Goal: Task Accomplishment & Management: Manage account settings

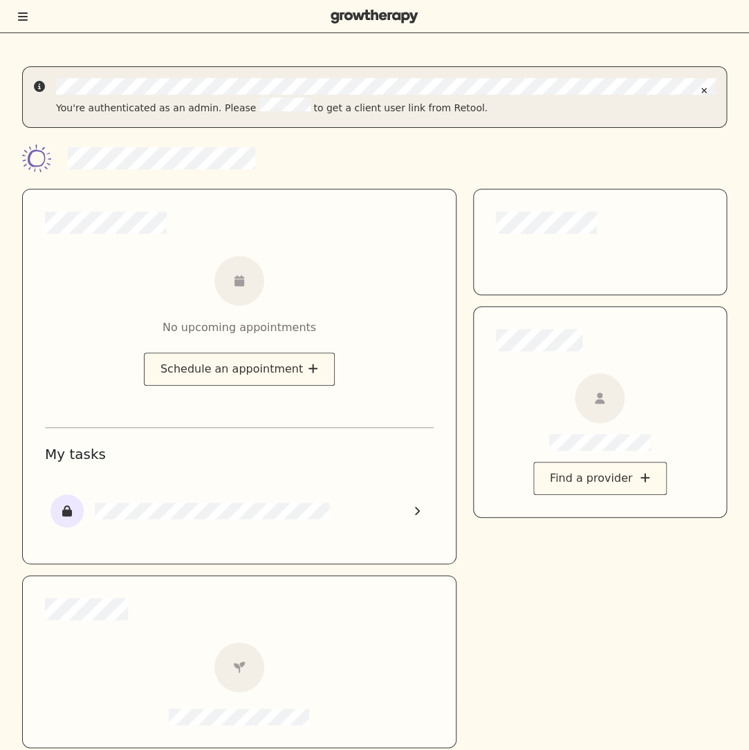
click at [26, 20] on icon "Toggle menu" at bounding box center [23, 16] width 10 height 8
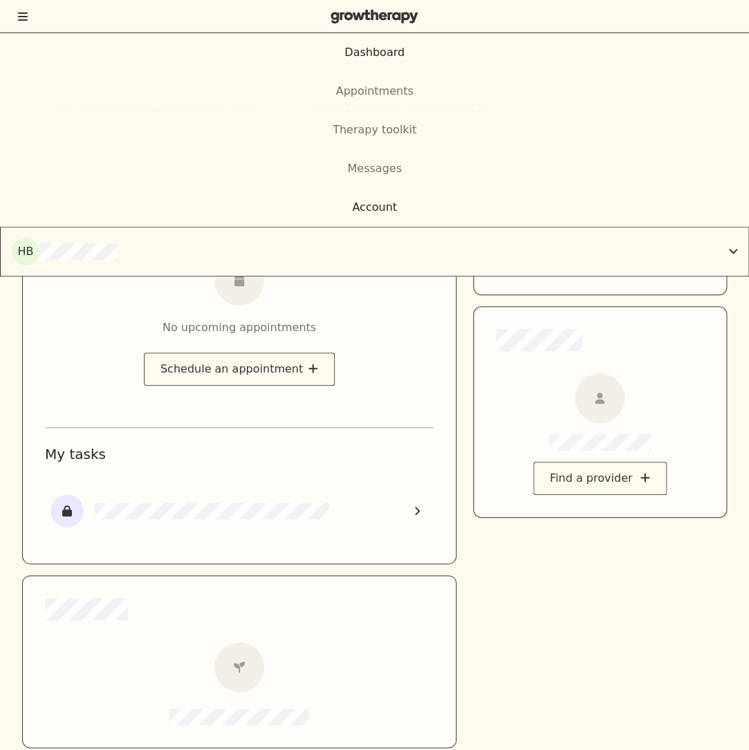
click at [409, 219] on div "Account" at bounding box center [374, 207] width 749 height 39
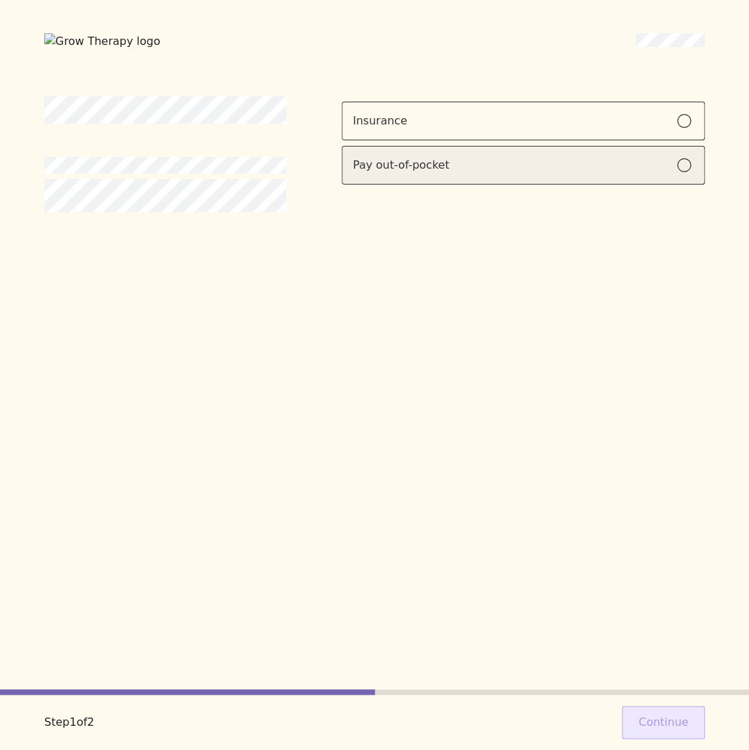
click at [685, 173] on label "Pay out-of-pocket" at bounding box center [523, 165] width 363 height 39
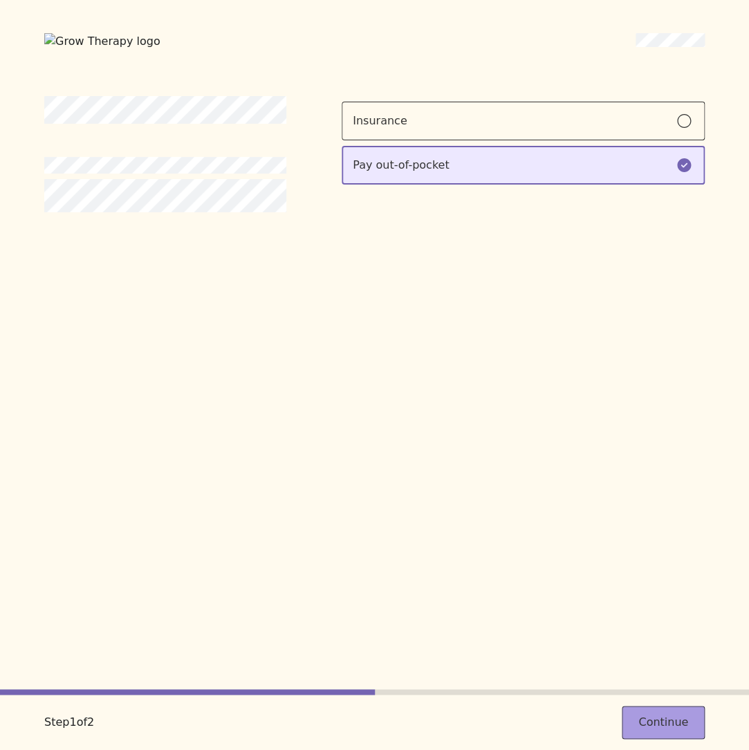
click at [665, 713] on button "Continue" at bounding box center [663, 722] width 83 height 33
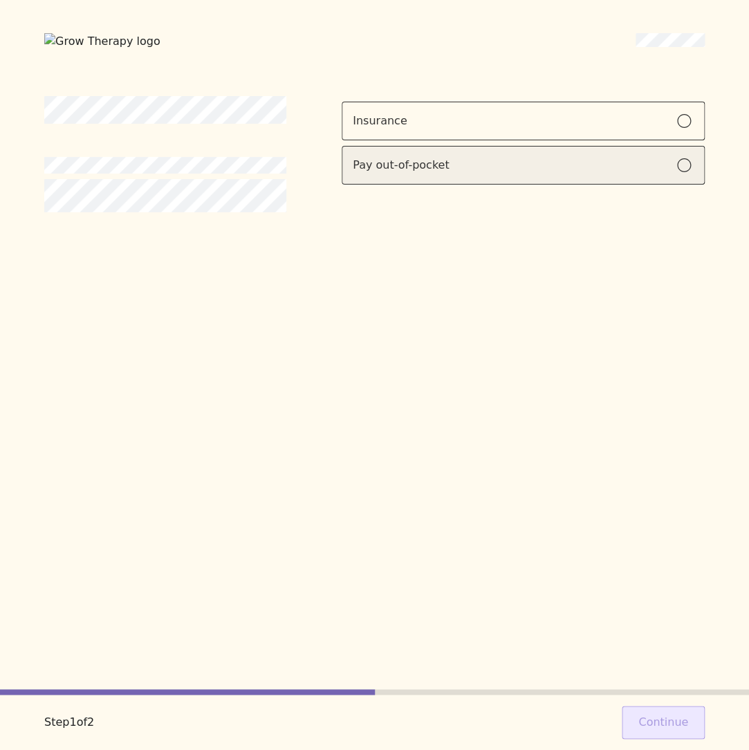
click at [445, 174] on label "Pay out-of-pocket" at bounding box center [523, 165] width 363 height 39
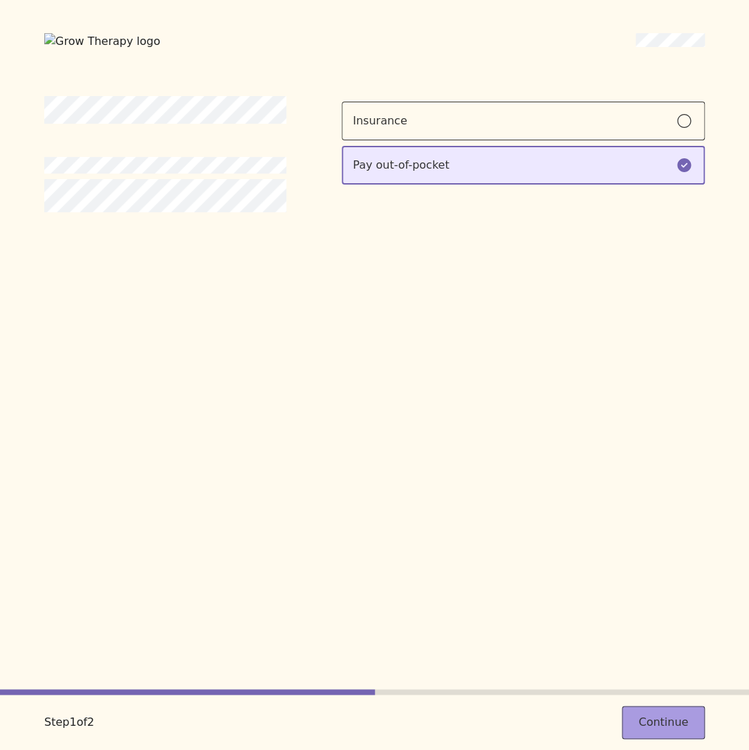
click at [667, 717] on button "Continue" at bounding box center [663, 722] width 83 height 33
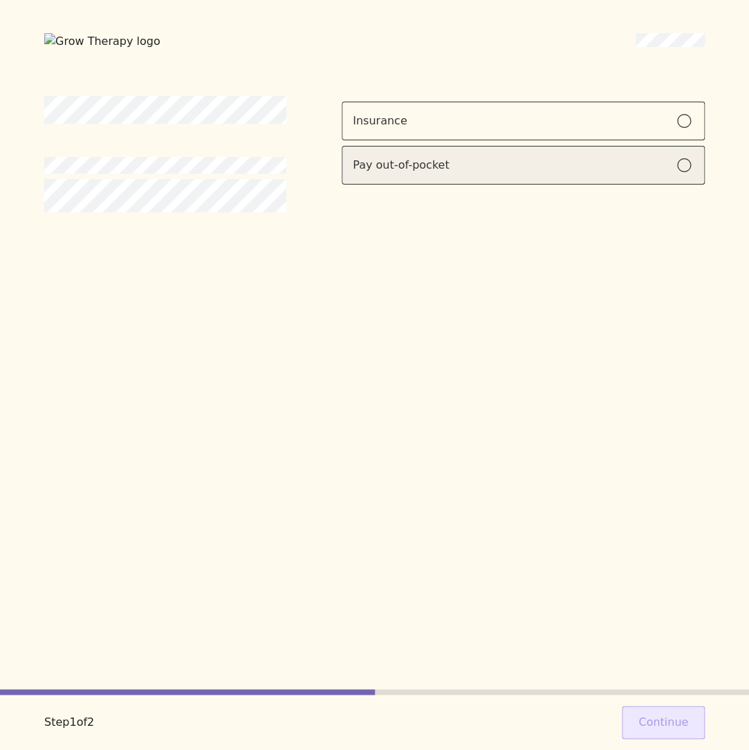
click at [513, 167] on div "Pay out-of-pocket" at bounding box center [523, 165] width 341 height 17
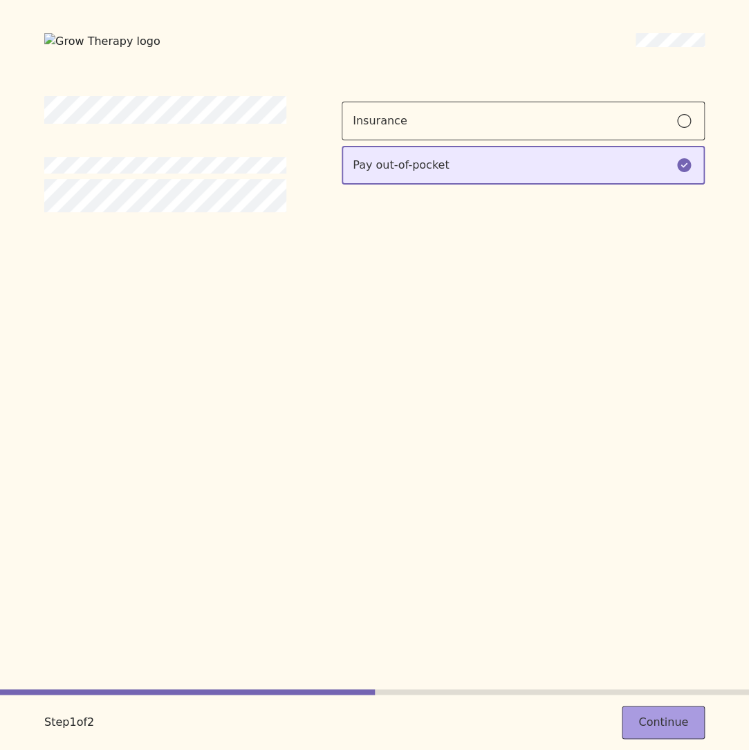
click at [648, 716] on button "Continue" at bounding box center [663, 722] width 83 height 33
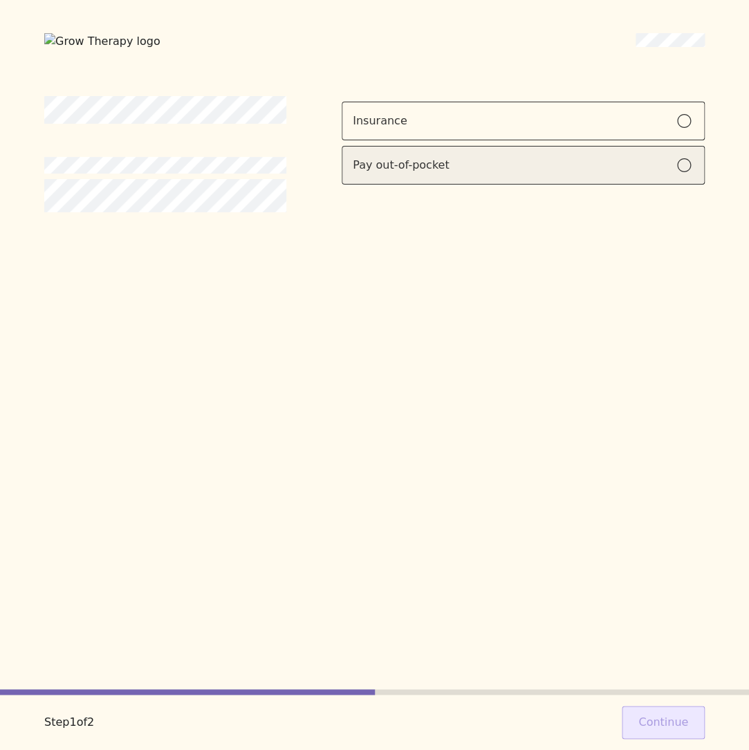
click at [631, 170] on div "Pay out-of-pocket" at bounding box center [523, 165] width 341 height 17
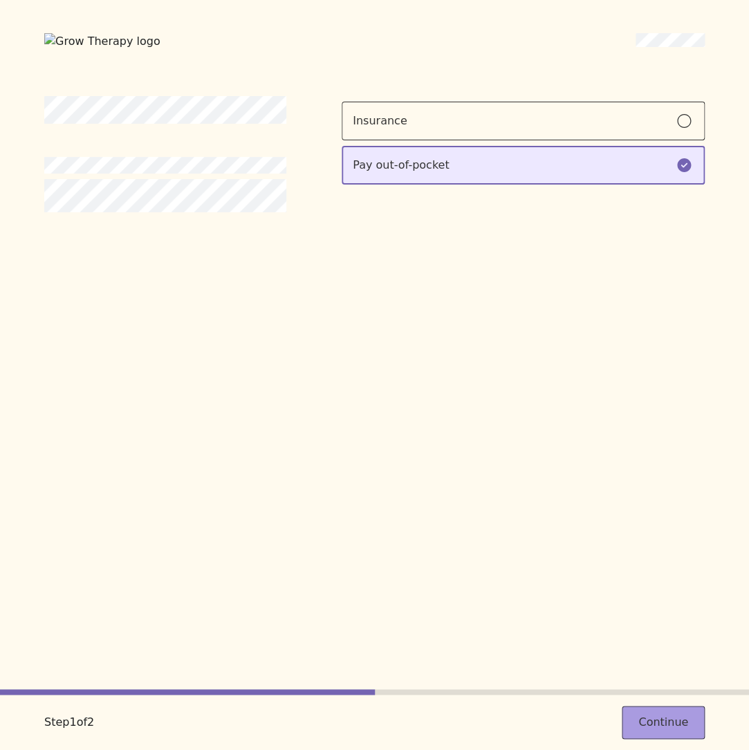
click at [667, 713] on button "Continue" at bounding box center [663, 722] width 83 height 33
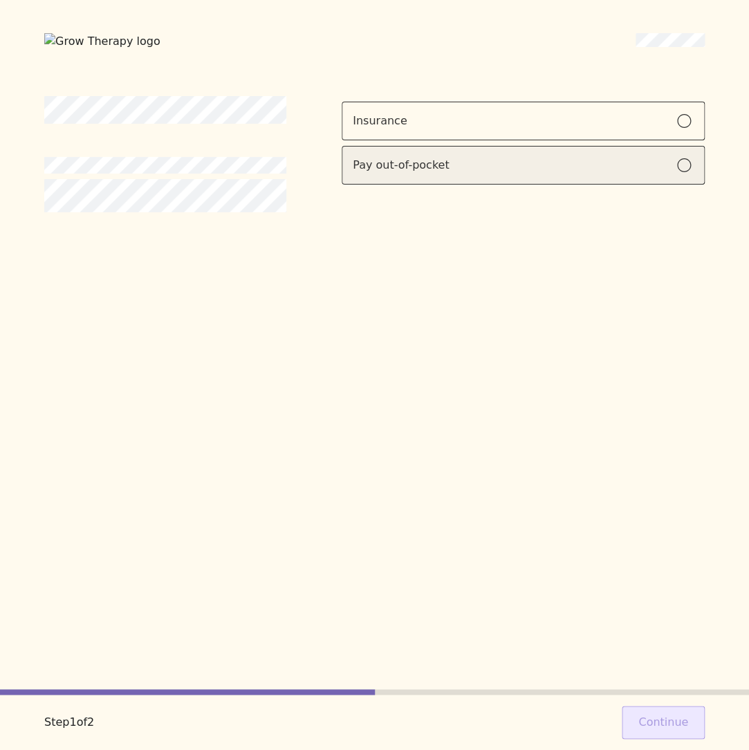
click at [541, 169] on div "Pay out-of-pocket" at bounding box center [523, 165] width 341 height 17
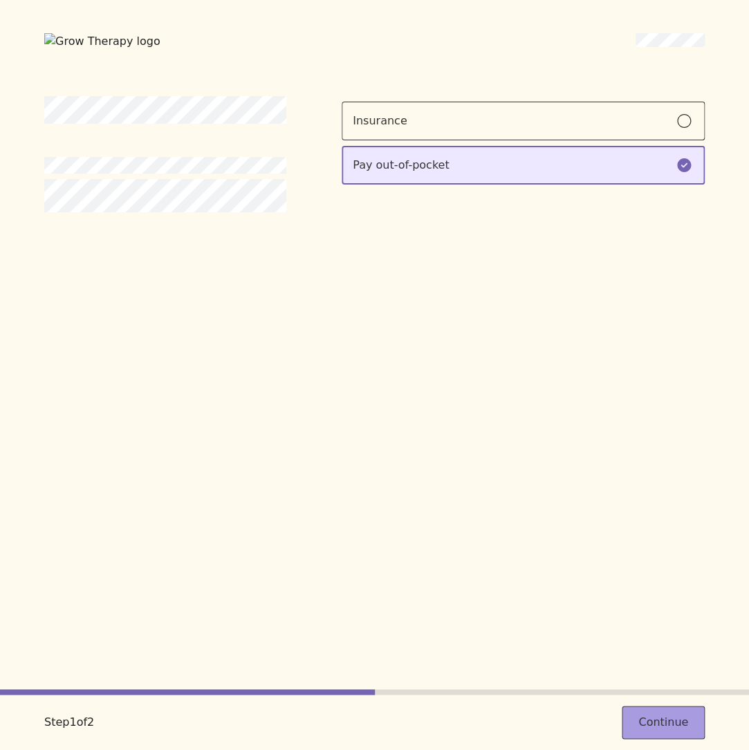
click at [670, 732] on button "Continue" at bounding box center [663, 722] width 83 height 33
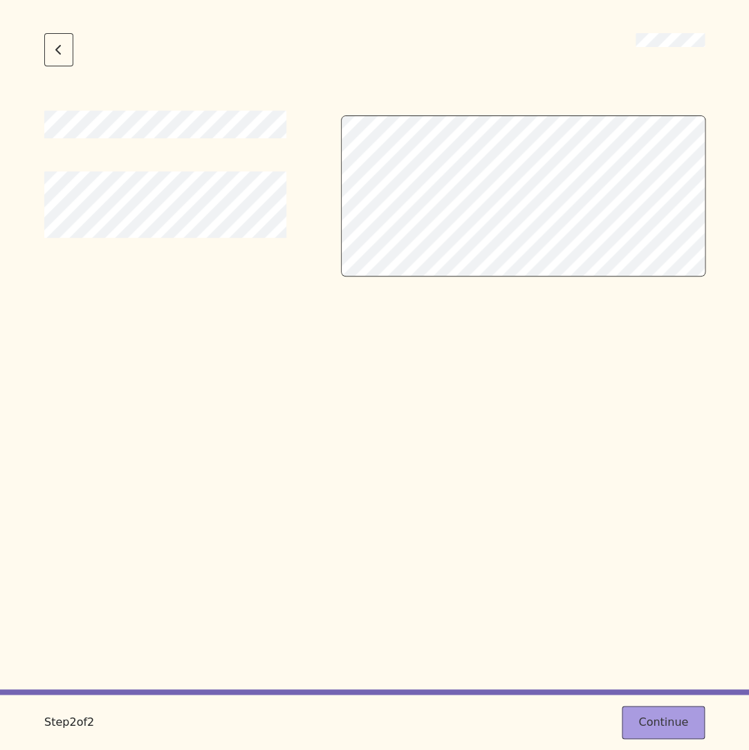
click at [676, 720] on button "Continue" at bounding box center [663, 722] width 83 height 33
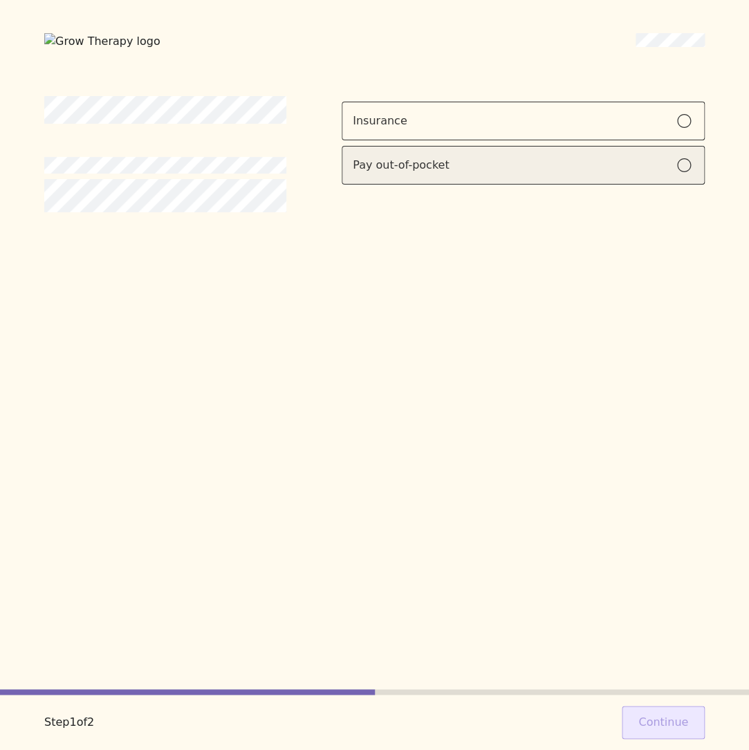
click at [555, 151] on label "Pay out-of-pocket" at bounding box center [523, 165] width 363 height 39
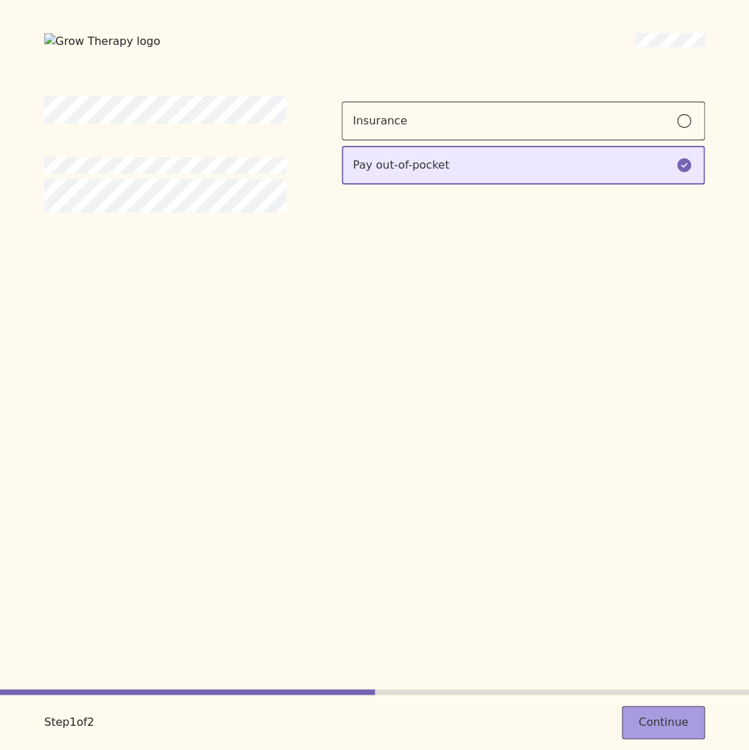
click at [665, 716] on button "Continue" at bounding box center [663, 722] width 83 height 33
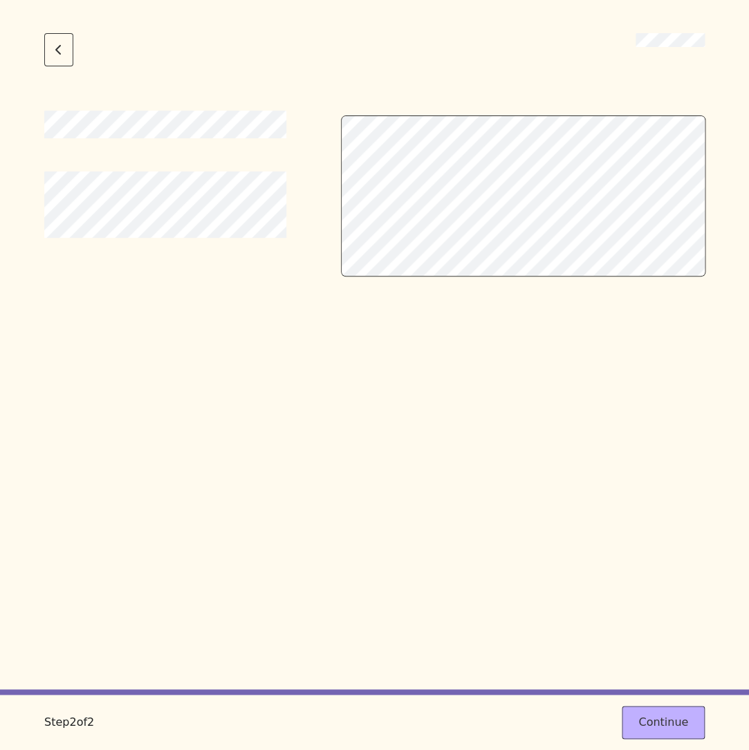
click at [443, 405] on div at bounding box center [374, 400] width 661 height 579
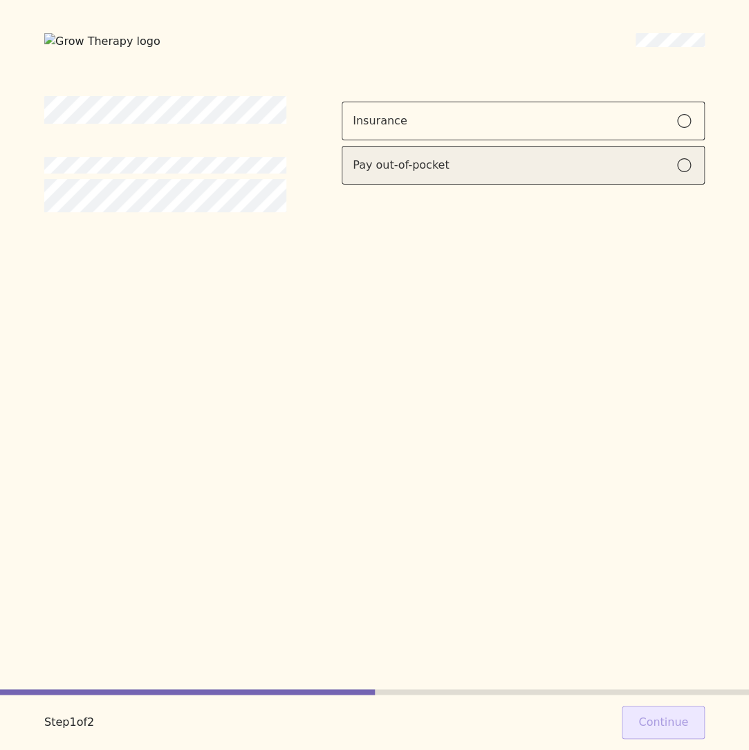
click at [470, 174] on label "Pay out-of-pocket" at bounding box center [523, 165] width 363 height 39
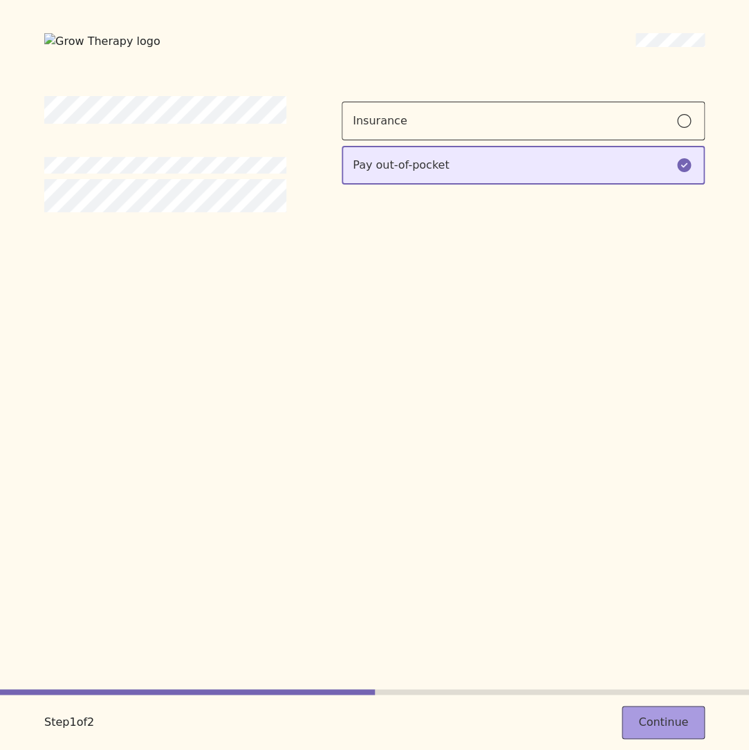
click at [666, 717] on button "Continue" at bounding box center [663, 722] width 83 height 33
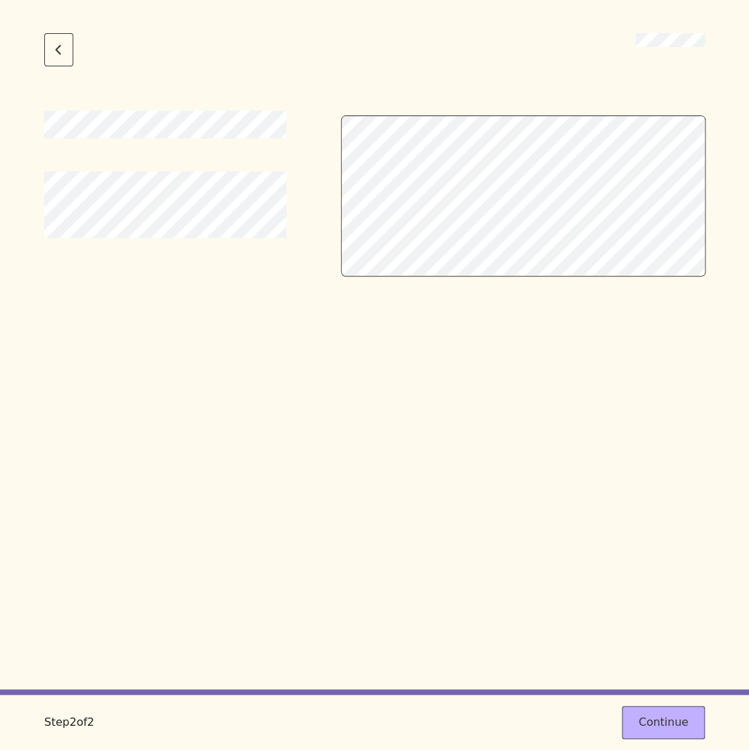
click at [560, 486] on div at bounding box center [374, 400] width 661 height 579
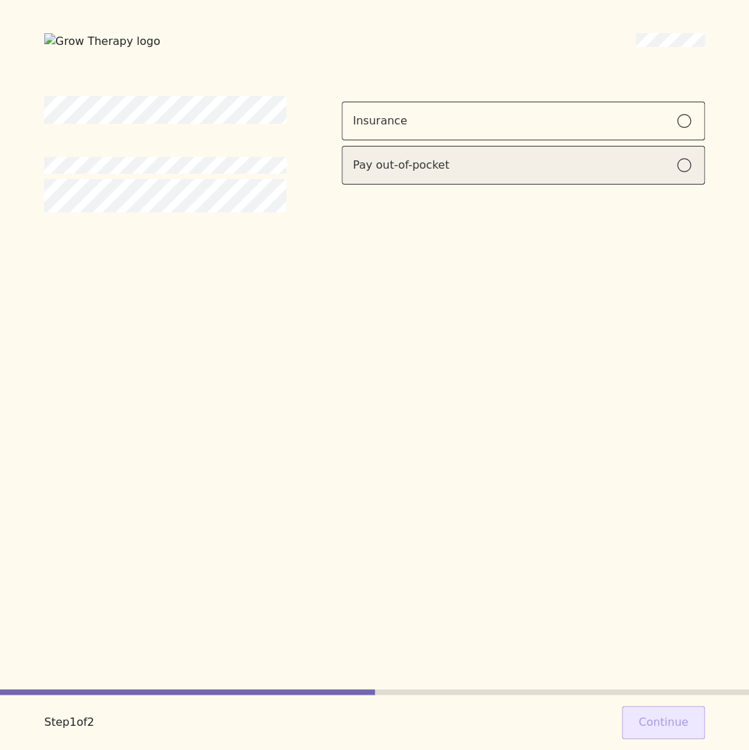
click at [576, 176] on label "Pay out-of-pocket" at bounding box center [523, 165] width 363 height 39
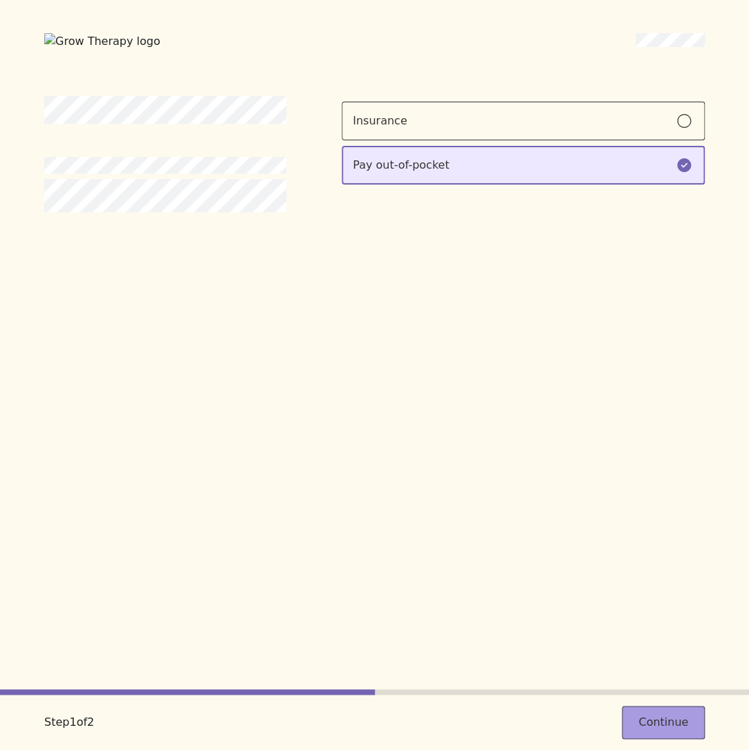
click at [672, 714] on button "Continue" at bounding box center [663, 722] width 83 height 33
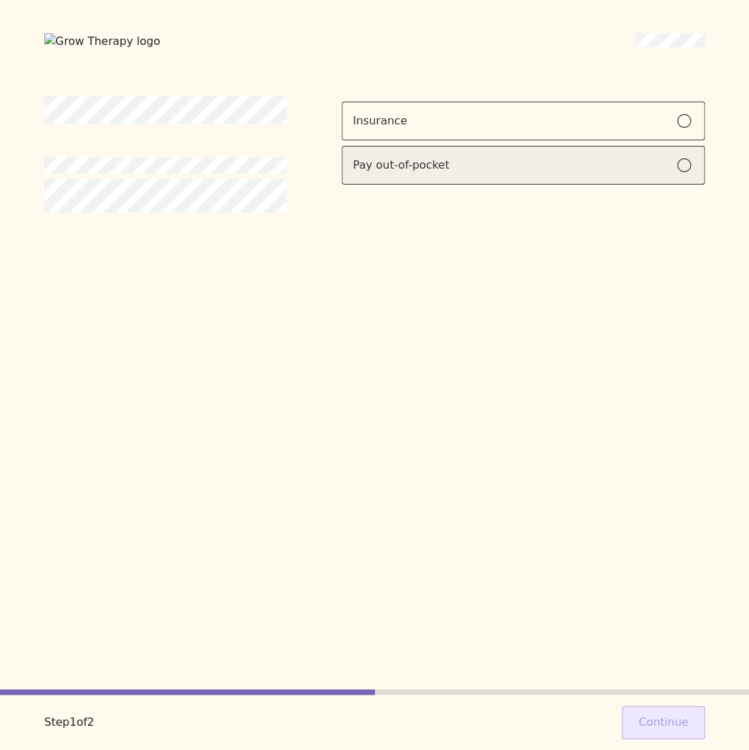
click at [465, 176] on label "Pay out-of-pocket" at bounding box center [523, 165] width 363 height 39
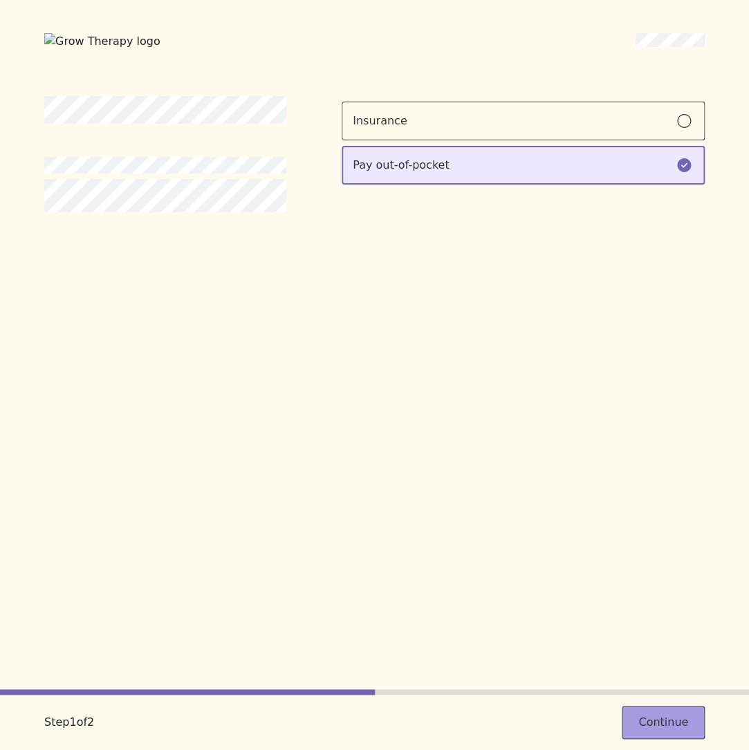
click at [669, 726] on button "Continue" at bounding box center [663, 722] width 83 height 33
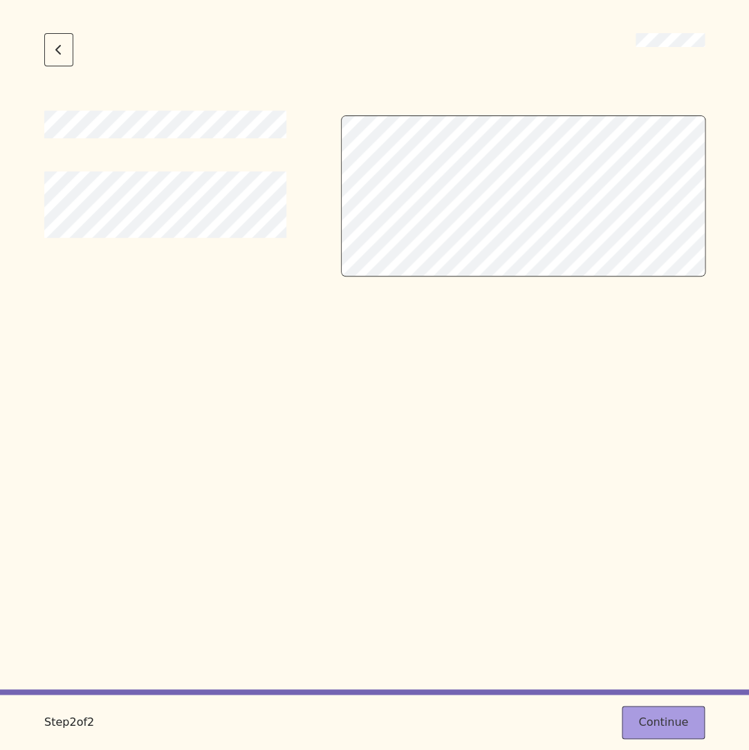
click at [649, 720] on button "Continue" at bounding box center [663, 722] width 83 height 33
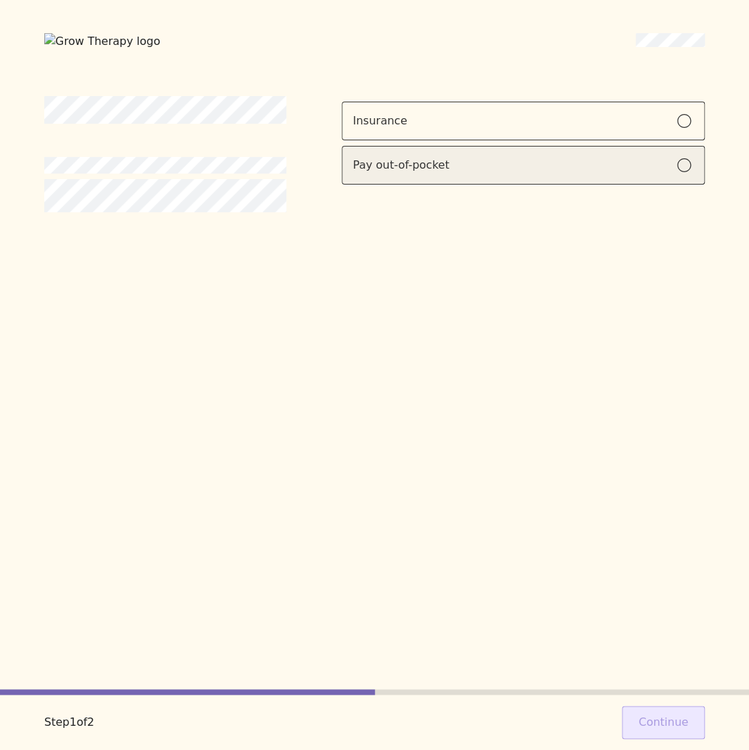
click at [448, 162] on div "Pay out-of-pocket" at bounding box center [401, 165] width 96 height 17
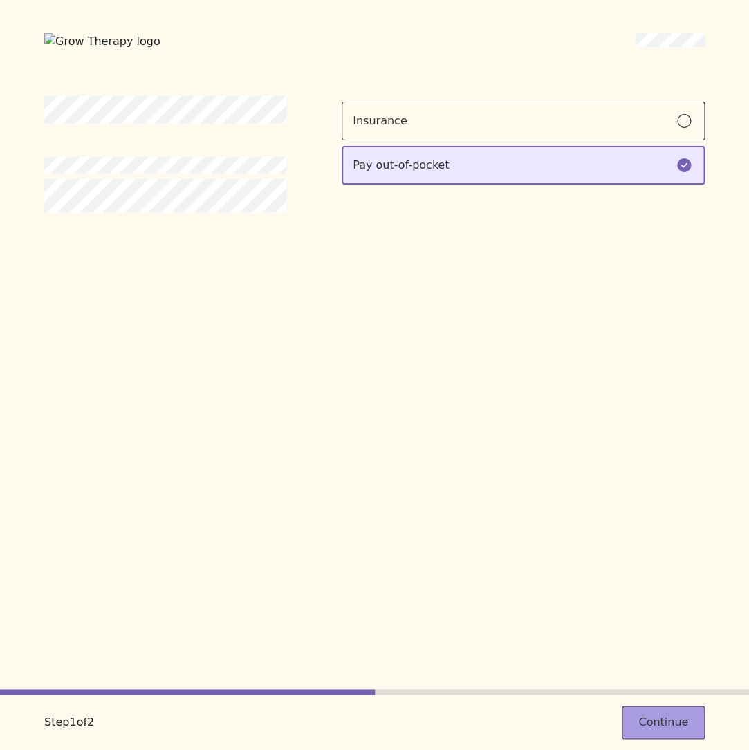
click at [660, 721] on button "Continue" at bounding box center [663, 722] width 83 height 33
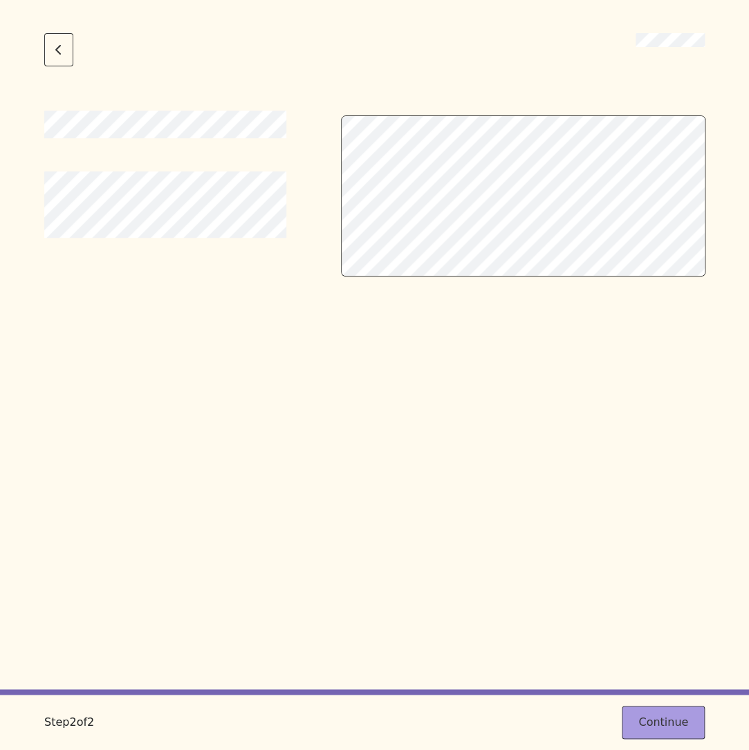
click at [664, 729] on button "Continue" at bounding box center [663, 722] width 83 height 33
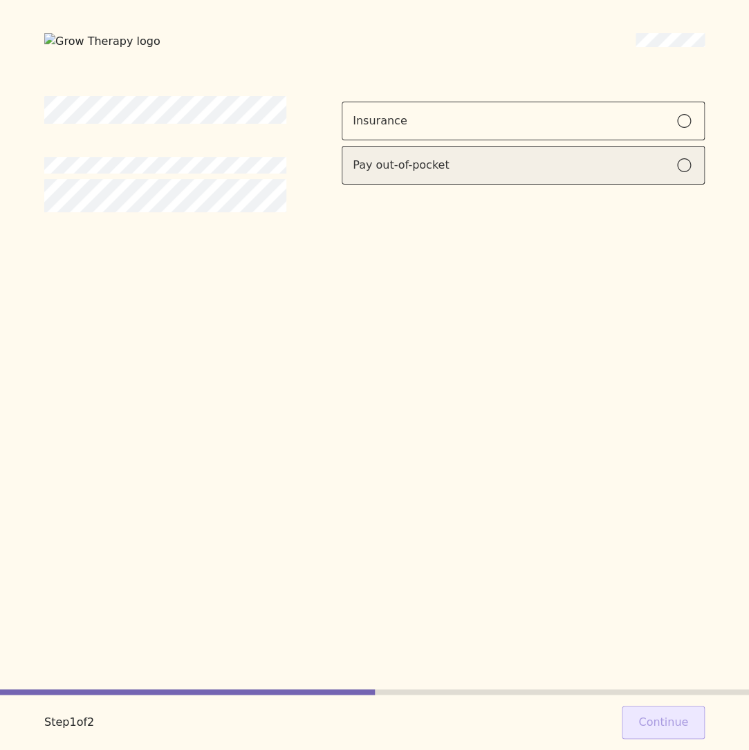
click at [397, 154] on label "Pay out-of-pocket" at bounding box center [523, 165] width 363 height 39
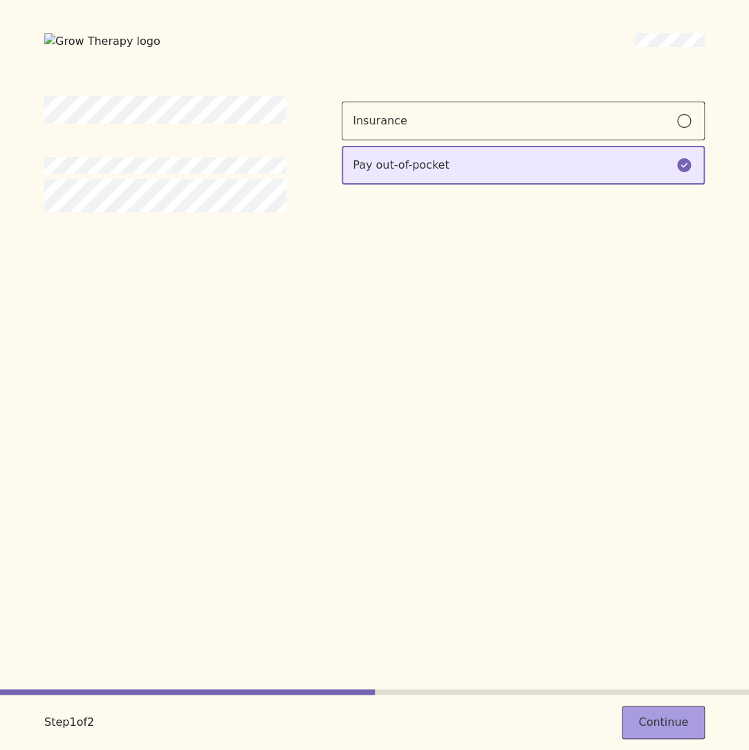
click at [649, 719] on button "Continue" at bounding box center [663, 722] width 83 height 33
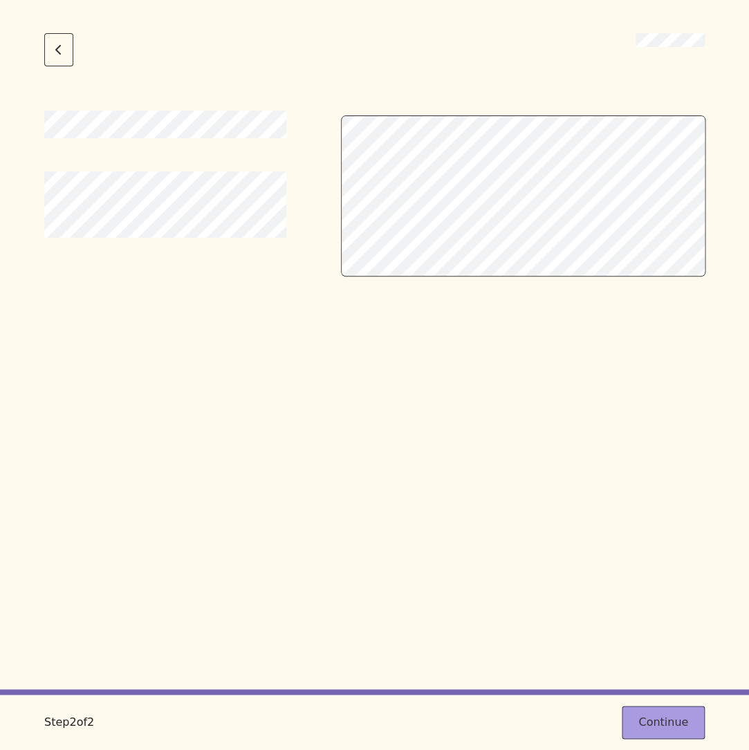
click at [653, 720] on button "Continue" at bounding box center [663, 722] width 83 height 33
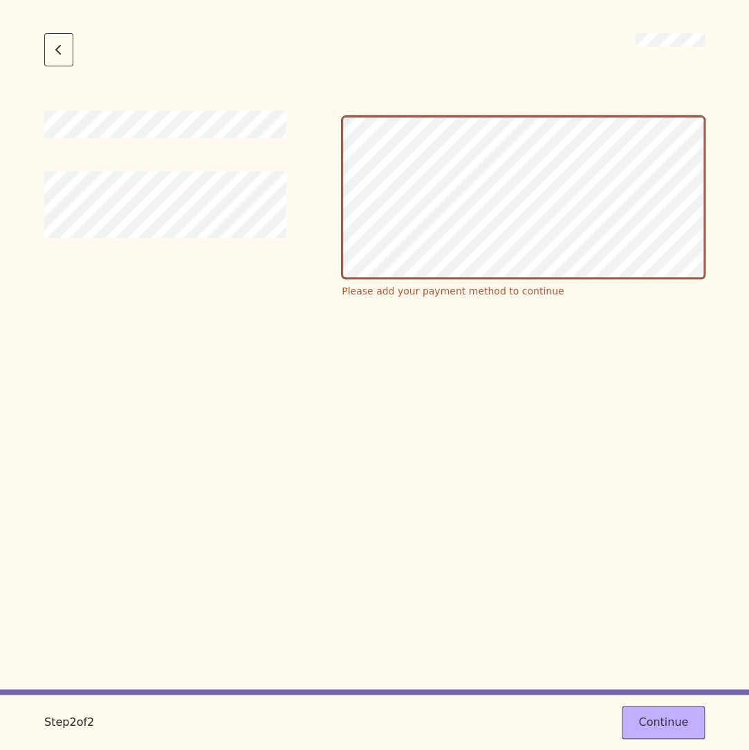
click at [555, 543] on div "Please add your payment method to continue" at bounding box center [374, 400] width 661 height 579
click at [422, 385] on div "Please add your payment method to continue" at bounding box center [374, 400] width 661 height 579
click at [664, 713] on button "Continue" at bounding box center [663, 722] width 83 height 33
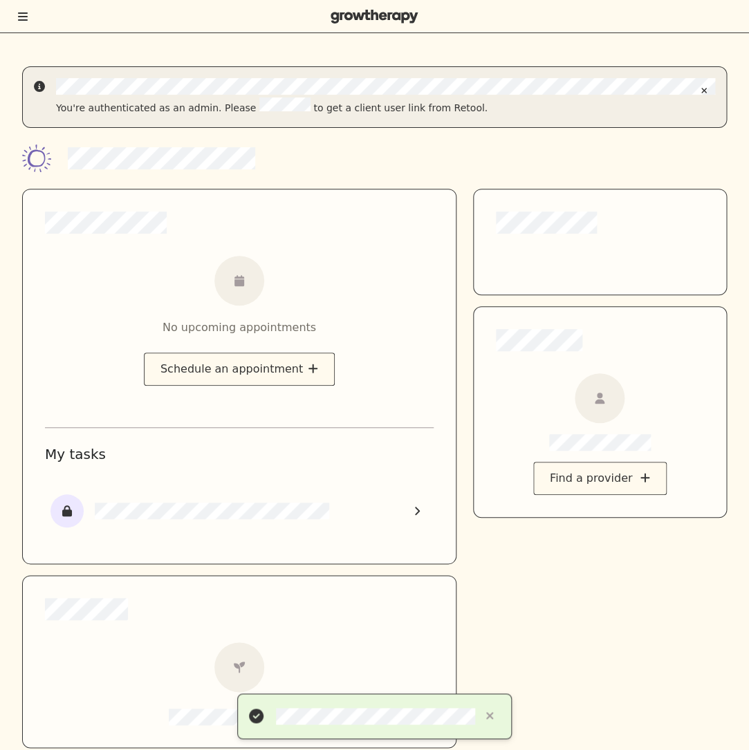
click at [16, 17] on div at bounding box center [374, 16] width 749 height 33
click at [29, 19] on button "Toggle menu" at bounding box center [23, 17] width 12 height 14
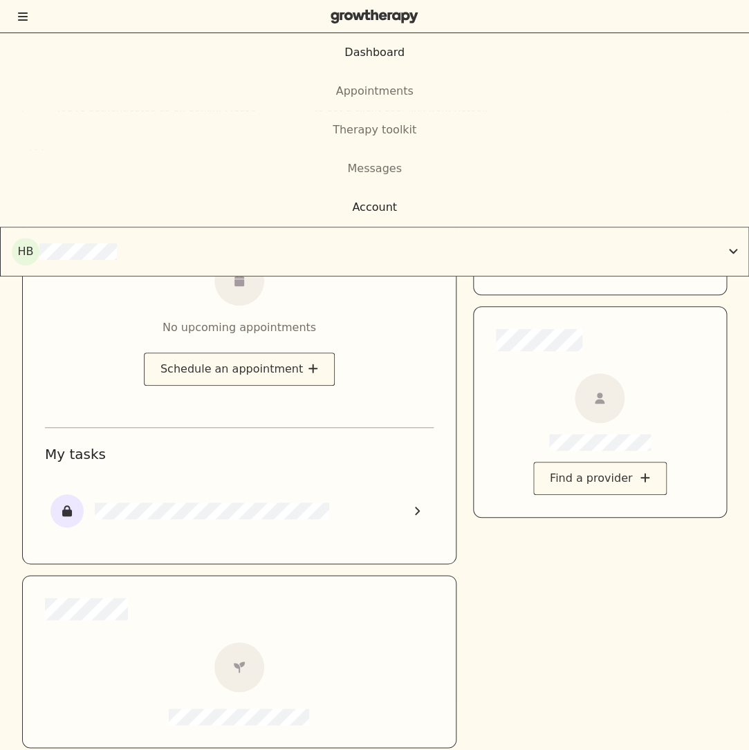
click at [333, 205] on div "Account" at bounding box center [374, 207] width 749 height 17
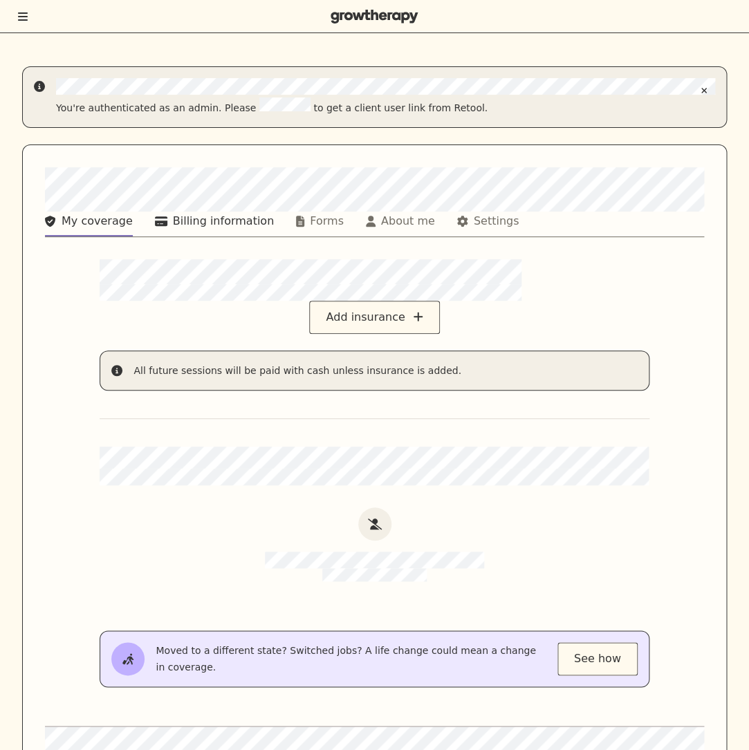
click at [243, 223] on div "Billing information" at bounding box center [223, 221] width 101 height 17
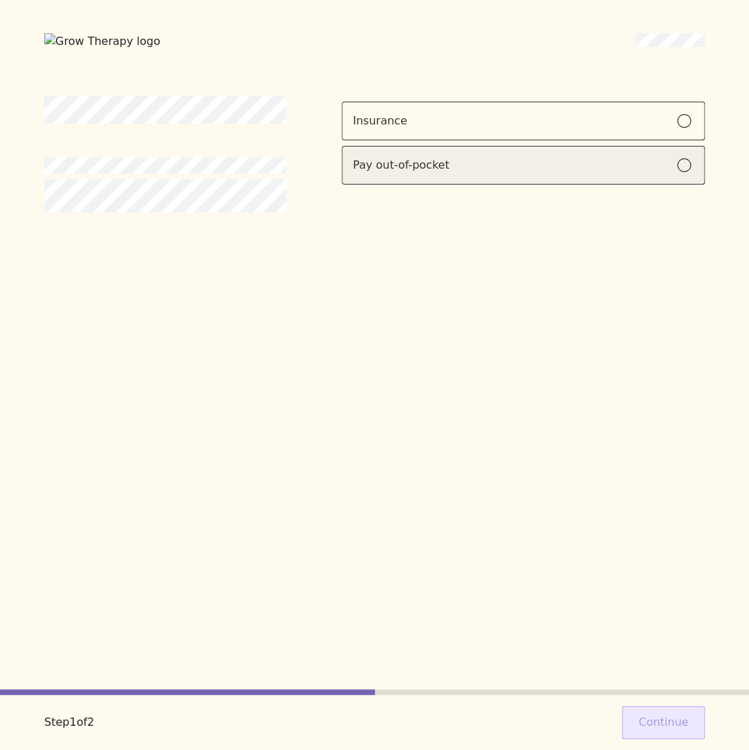
click at [641, 174] on label "Pay out-of-pocket" at bounding box center [523, 165] width 363 height 39
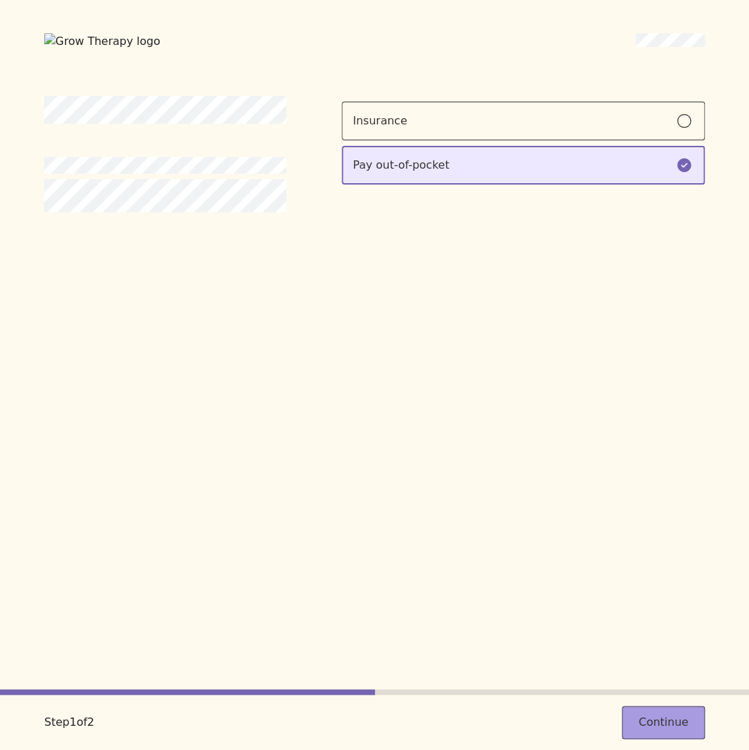
click at [675, 724] on button "Continue" at bounding box center [663, 722] width 83 height 33
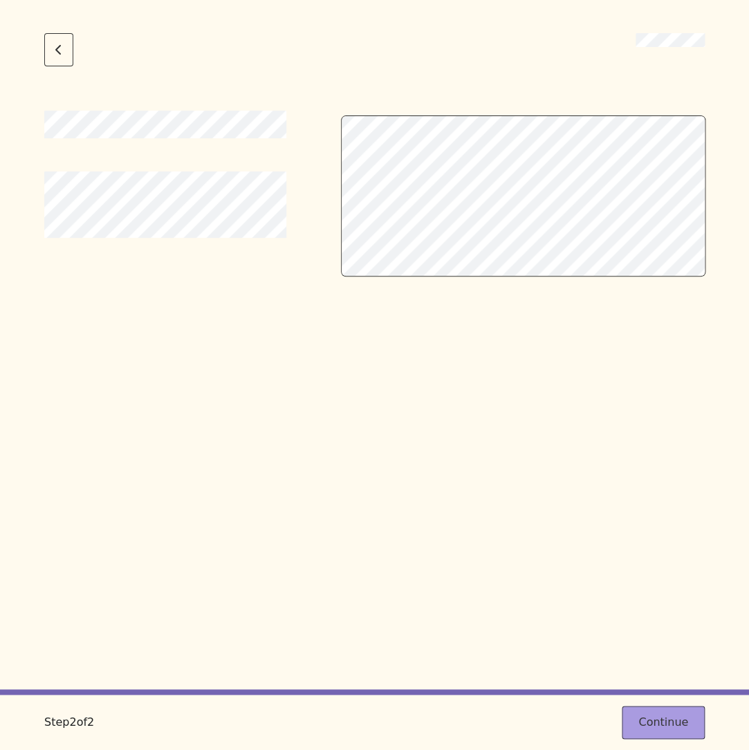
click at [661, 730] on button "Continue" at bounding box center [663, 722] width 83 height 33
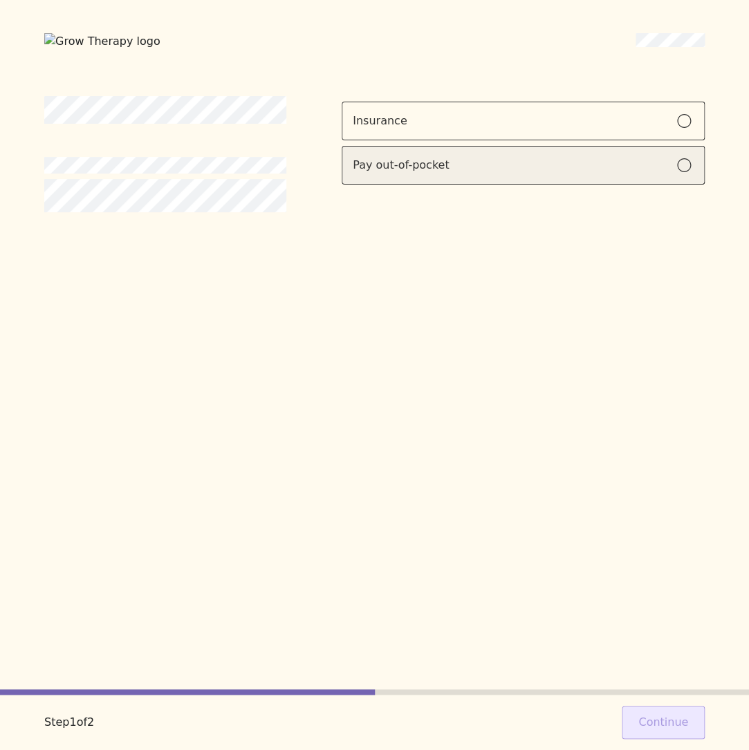
click at [505, 153] on label "Pay out-of-pocket" at bounding box center [523, 165] width 363 height 39
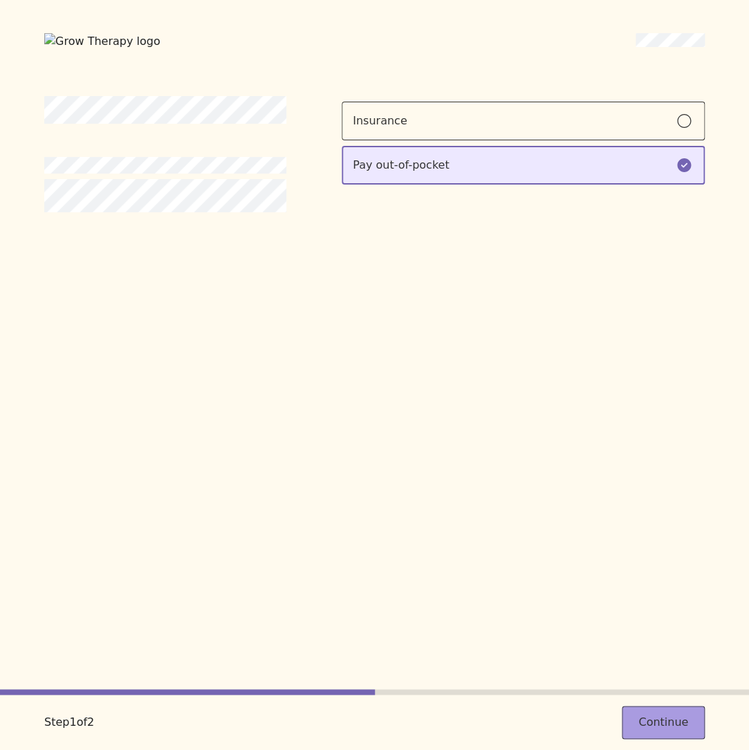
click at [652, 737] on button "Continue" at bounding box center [663, 722] width 83 height 33
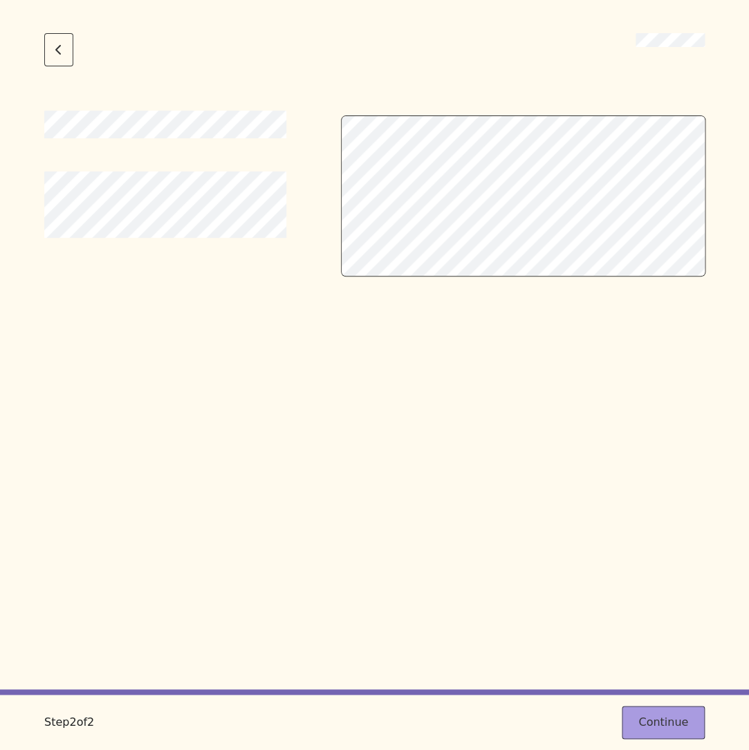
click at [666, 710] on button "Continue" at bounding box center [663, 722] width 83 height 33
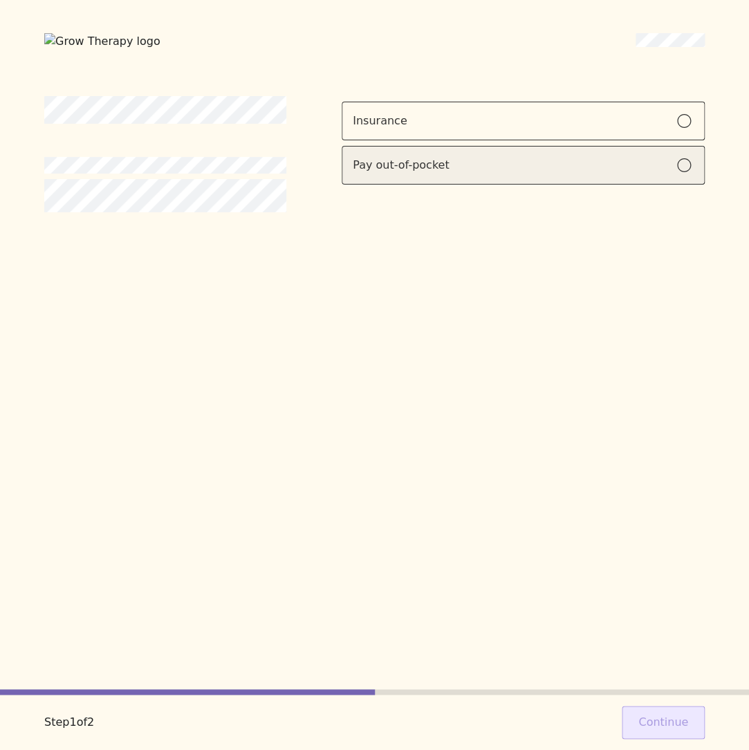
click at [549, 175] on label "Pay out-of-pocket" at bounding box center [523, 165] width 363 height 39
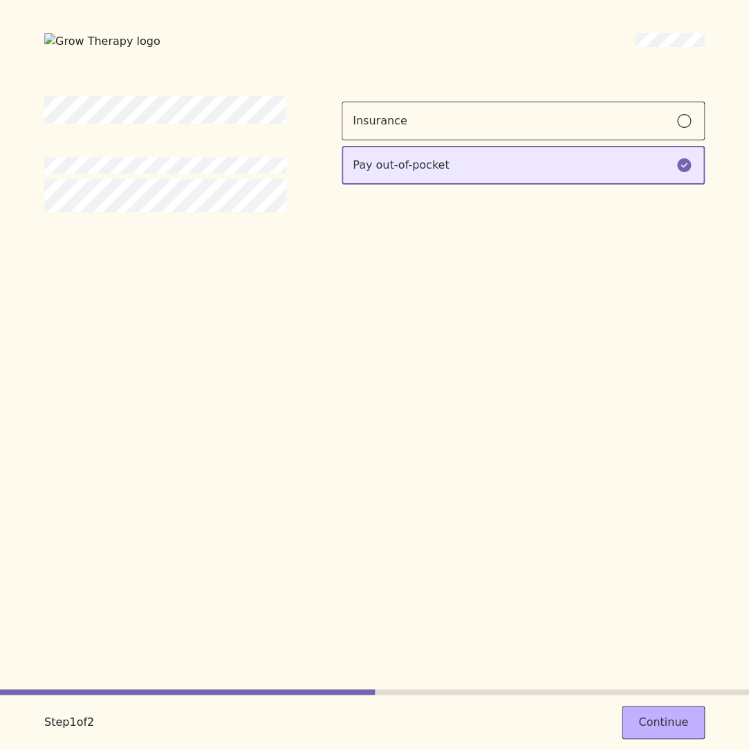
click at [674, 706] on div "Step 1 of 2 Continue" at bounding box center [374, 722] width 749 height 55
click at [673, 708] on button "Continue" at bounding box center [663, 722] width 83 height 33
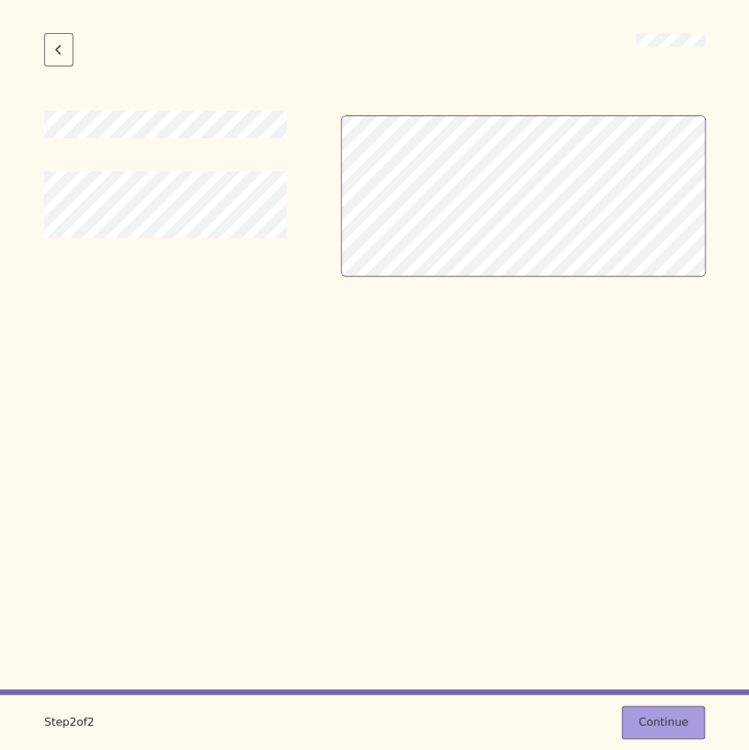
click at [655, 712] on button "Continue" at bounding box center [663, 722] width 83 height 33
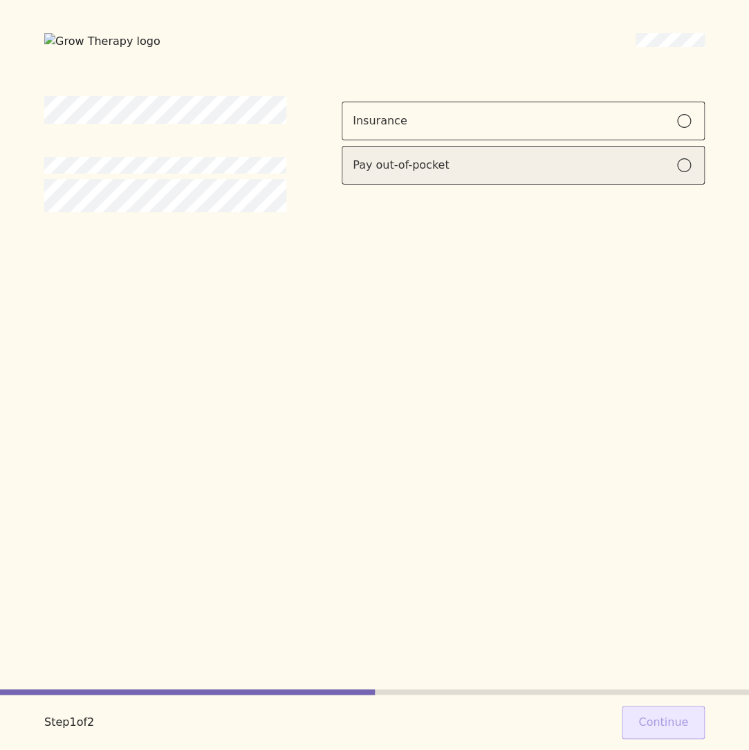
click at [435, 172] on label "Pay out-of-pocket" at bounding box center [523, 165] width 363 height 39
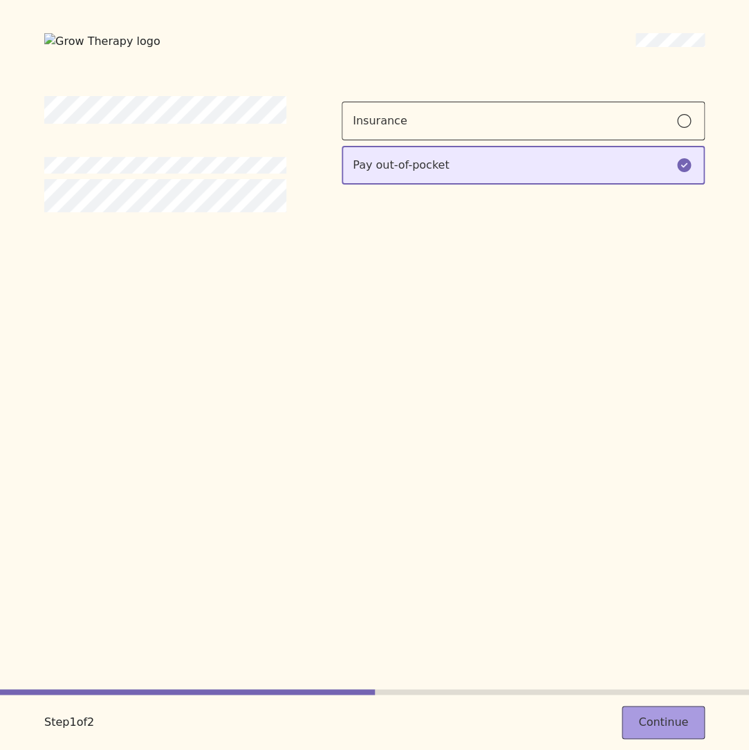
click at [664, 717] on button "Continue" at bounding box center [663, 722] width 83 height 33
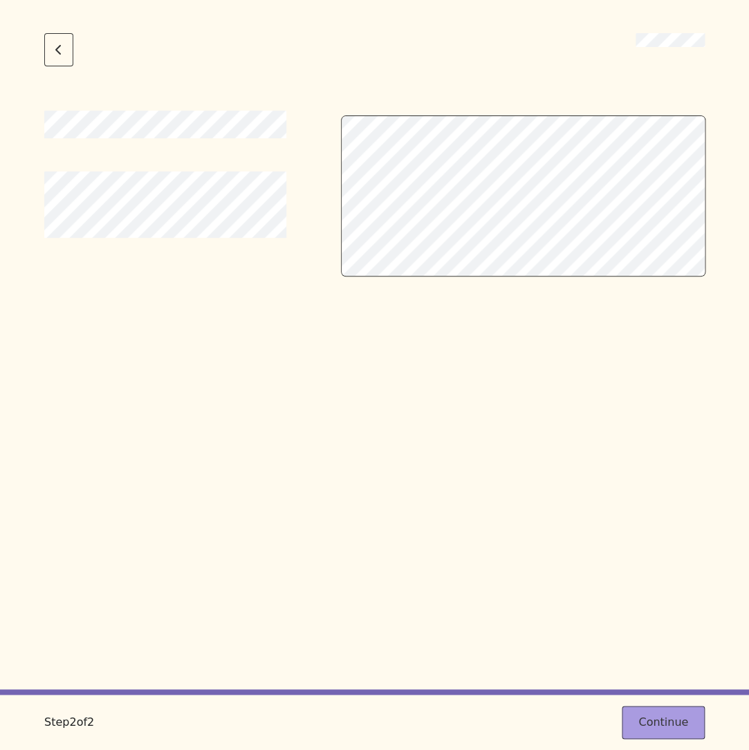
click at [685, 717] on button "Continue" at bounding box center [663, 722] width 83 height 33
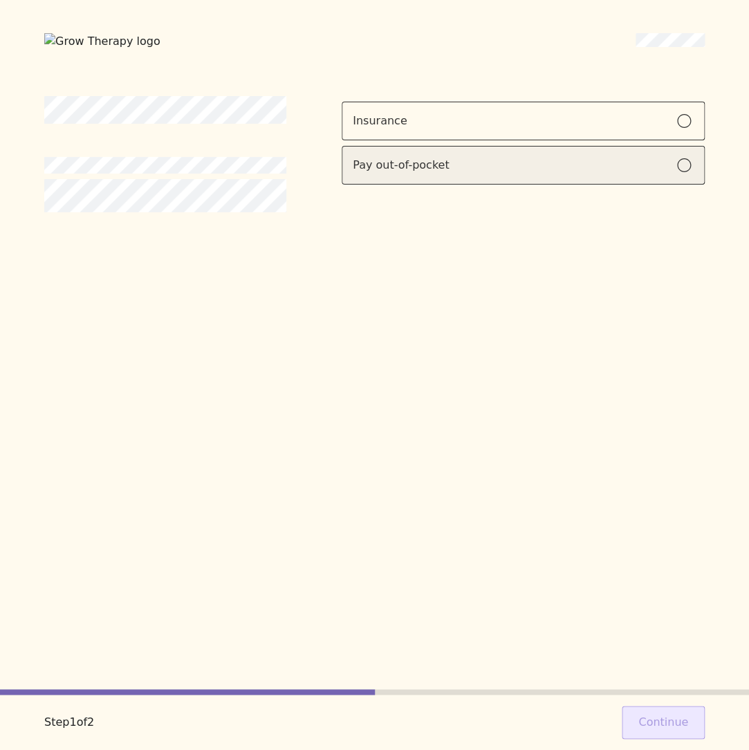
click at [553, 175] on label "Pay out-of-pocket" at bounding box center [523, 165] width 363 height 39
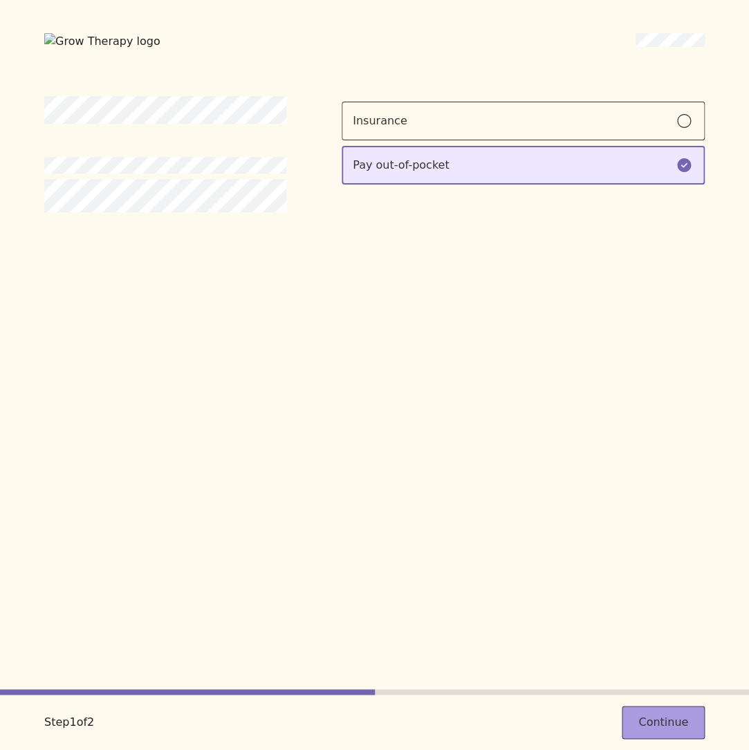
click at [678, 728] on button "Continue" at bounding box center [663, 722] width 83 height 33
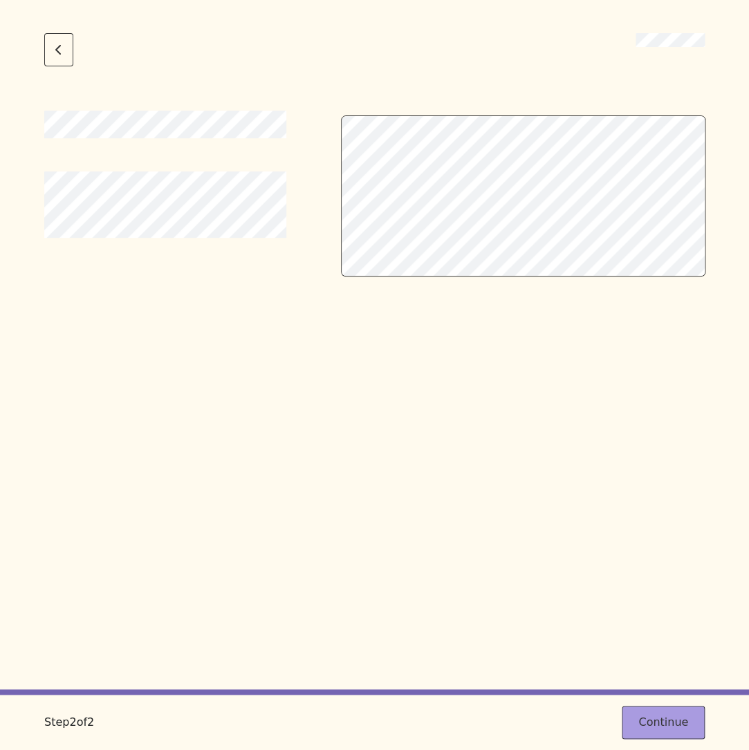
click at [668, 727] on button "Continue" at bounding box center [663, 722] width 83 height 33
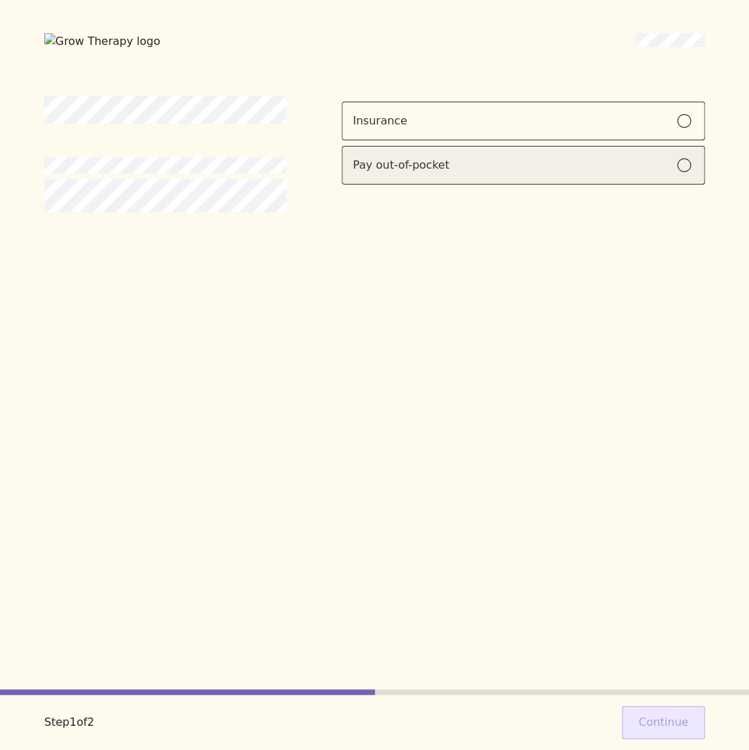
click at [614, 158] on div "Pay out-of-pocket" at bounding box center [523, 165] width 341 height 17
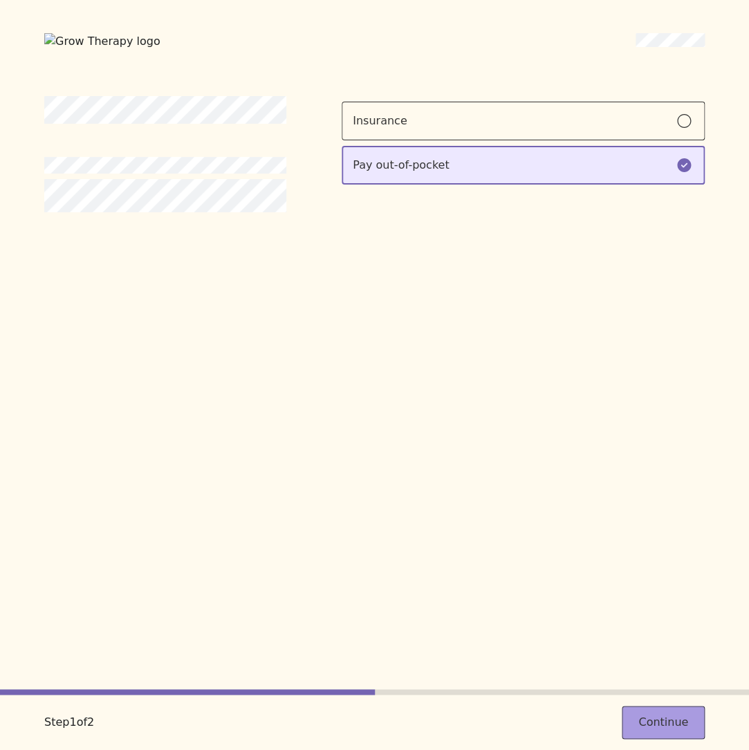
click at [677, 714] on button "Continue" at bounding box center [663, 722] width 83 height 33
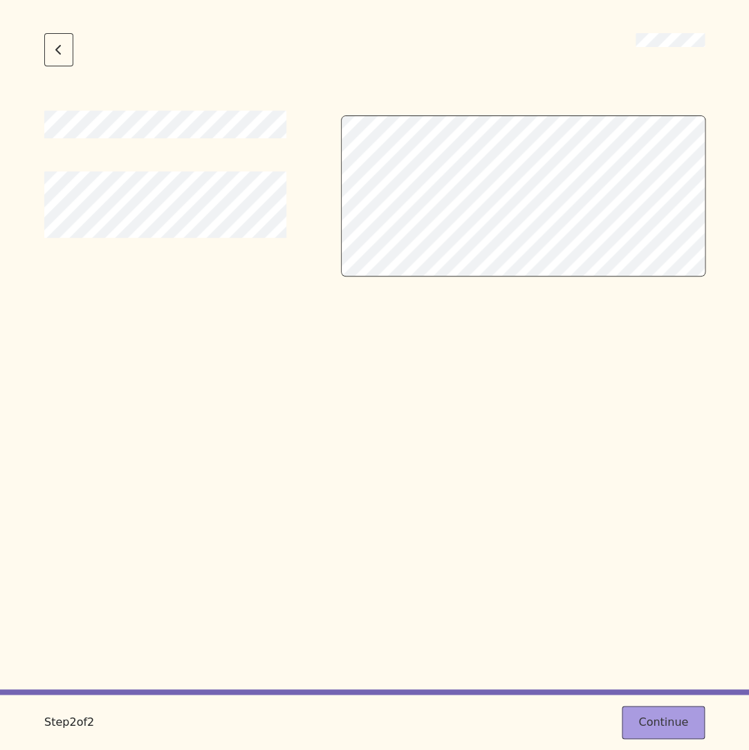
click at [638, 735] on button "Continue" at bounding box center [663, 722] width 83 height 33
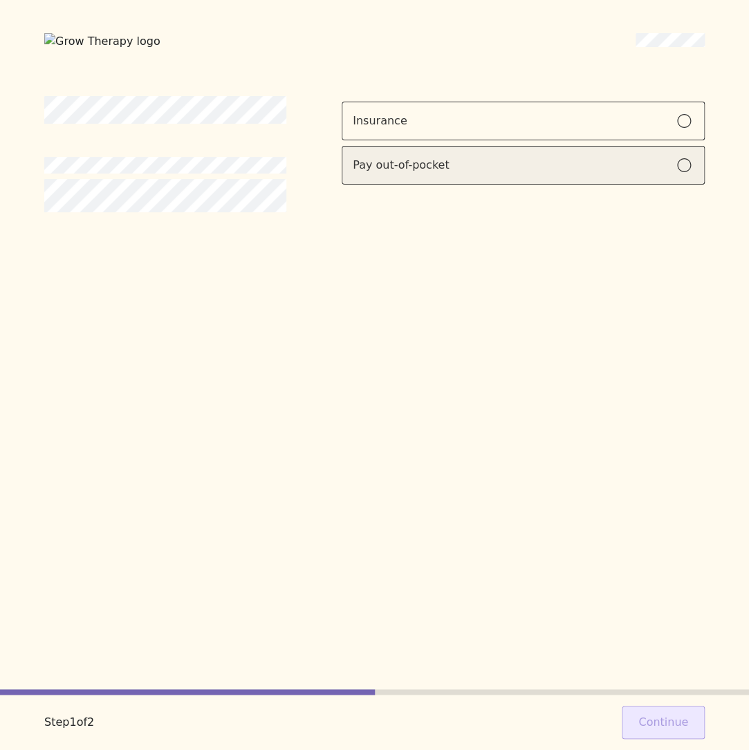
click at [534, 158] on div "Pay out-of-pocket" at bounding box center [523, 165] width 341 height 17
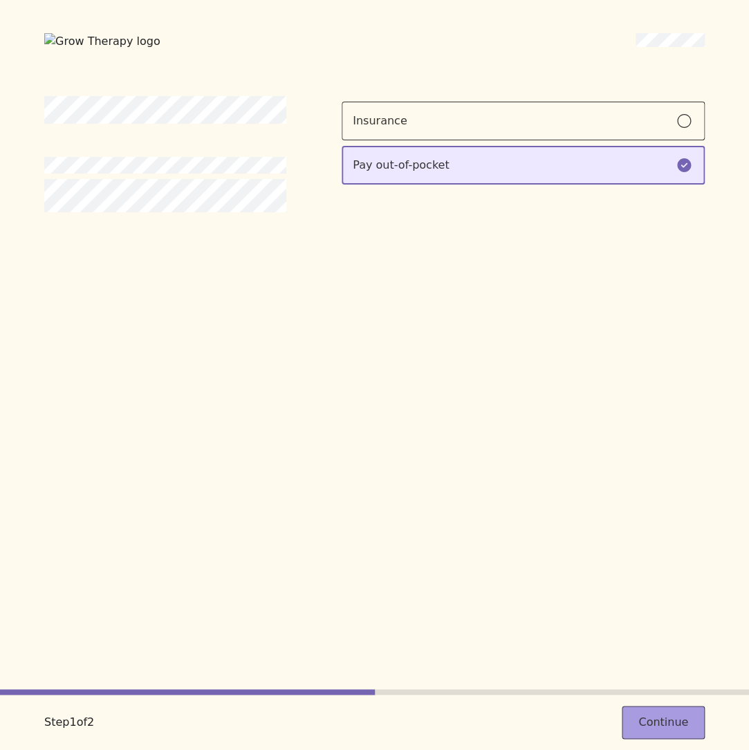
click at [661, 710] on button "Continue" at bounding box center [663, 722] width 83 height 33
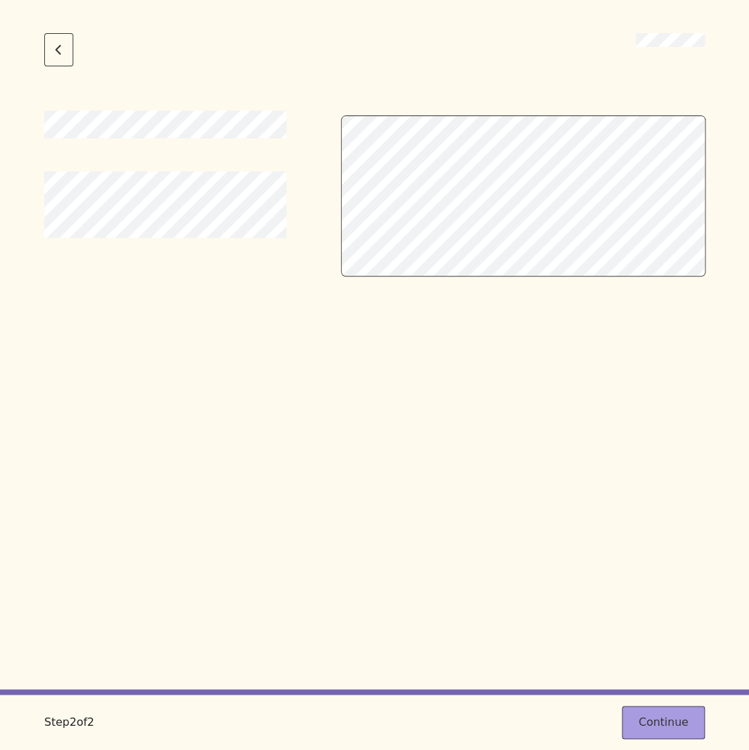
click at [681, 718] on button "Continue" at bounding box center [663, 722] width 83 height 33
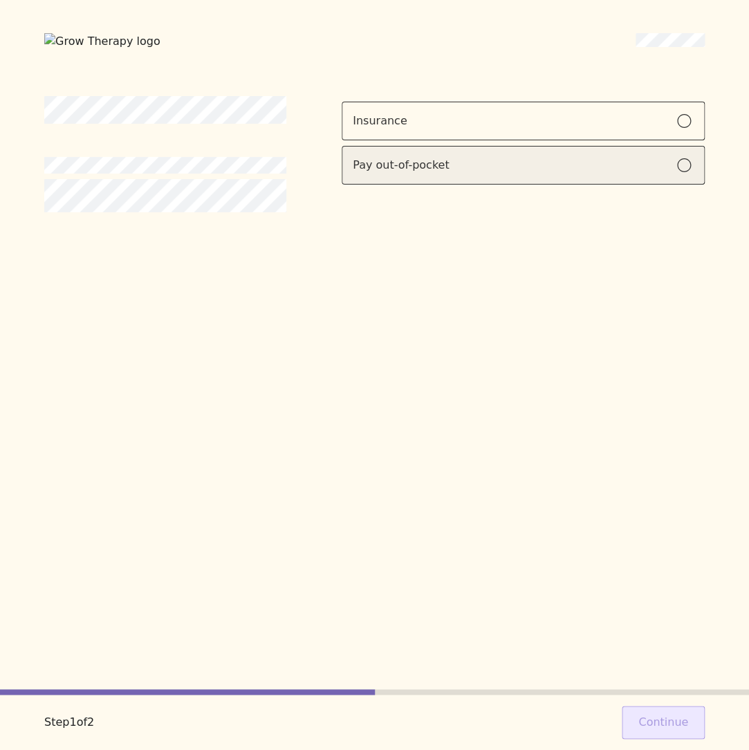
click at [551, 177] on label "Pay out-of-pocket" at bounding box center [523, 165] width 363 height 39
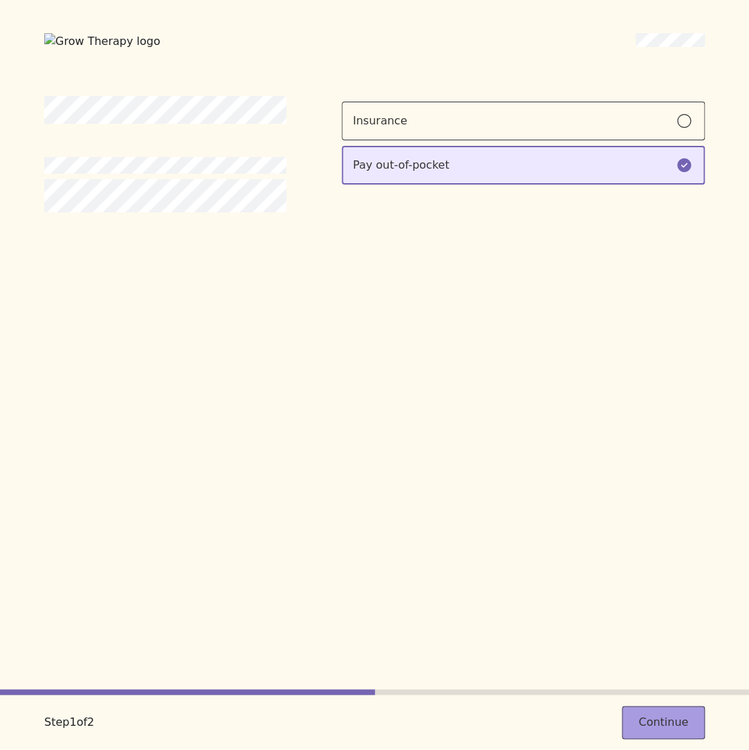
click at [656, 719] on button "Continue" at bounding box center [663, 722] width 83 height 33
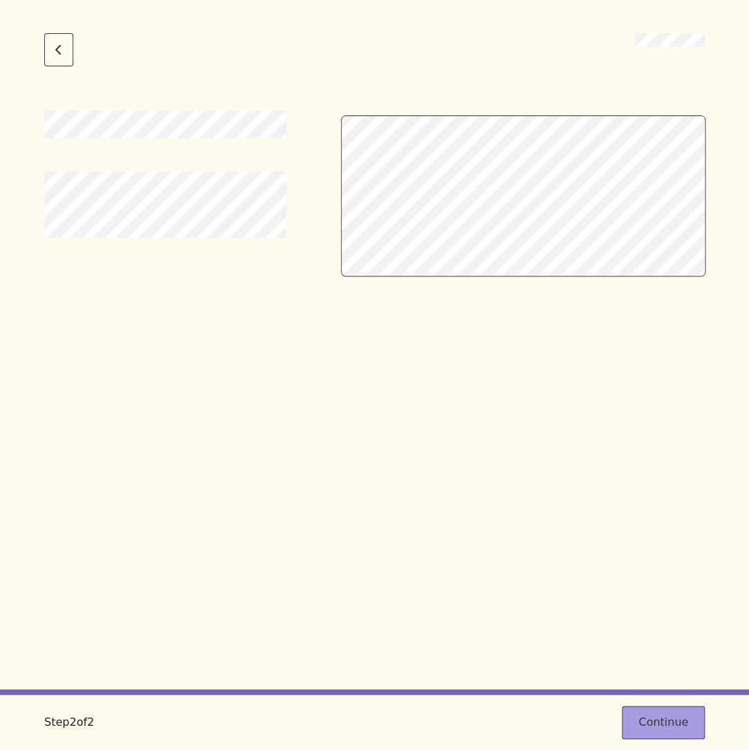
click at [687, 718] on button "Continue" at bounding box center [663, 722] width 83 height 33
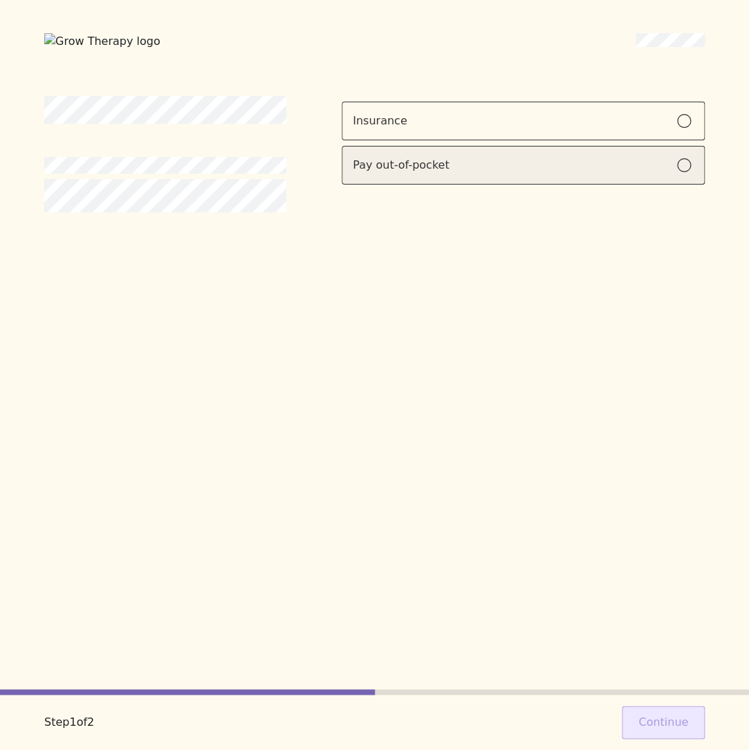
click at [573, 169] on div "Pay out-of-pocket" at bounding box center [523, 165] width 341 height 17
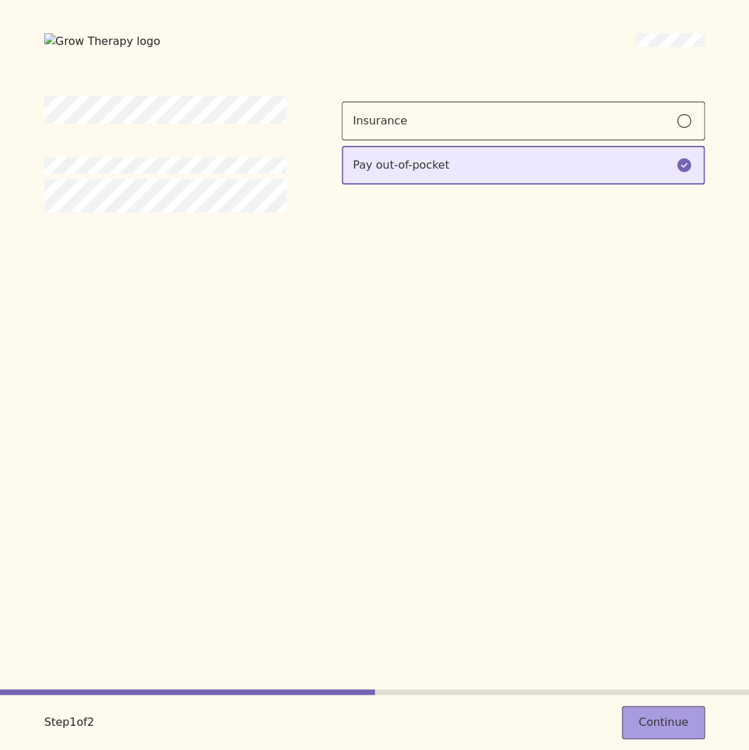
click at [676, 728] on button "Continue" at bounding box center [663, 722] width 83 height 33
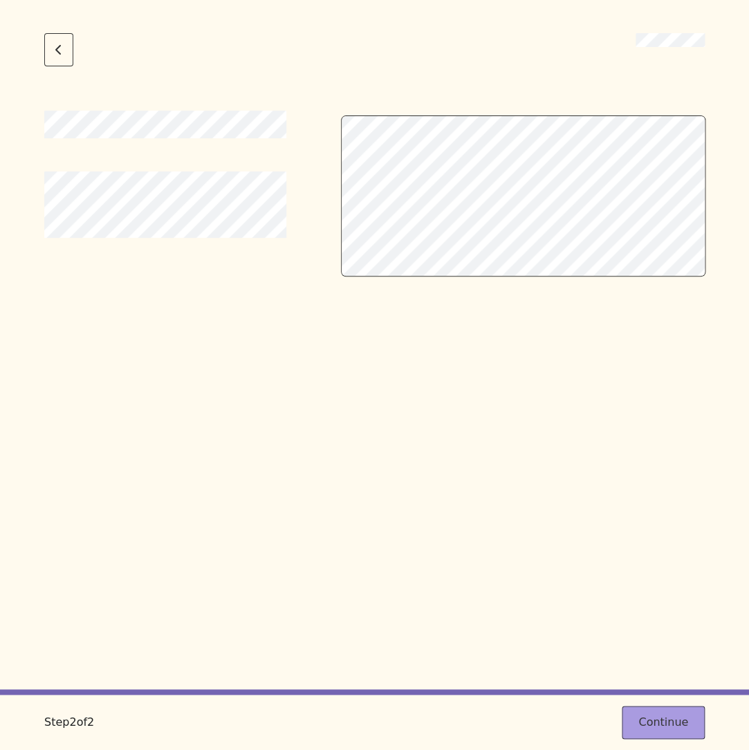
click at [654, 727] on button "Continue" at bounding box center [663, 722] width 83 height 33
